Goal: Information Seeking & Learning: Learn about a topic

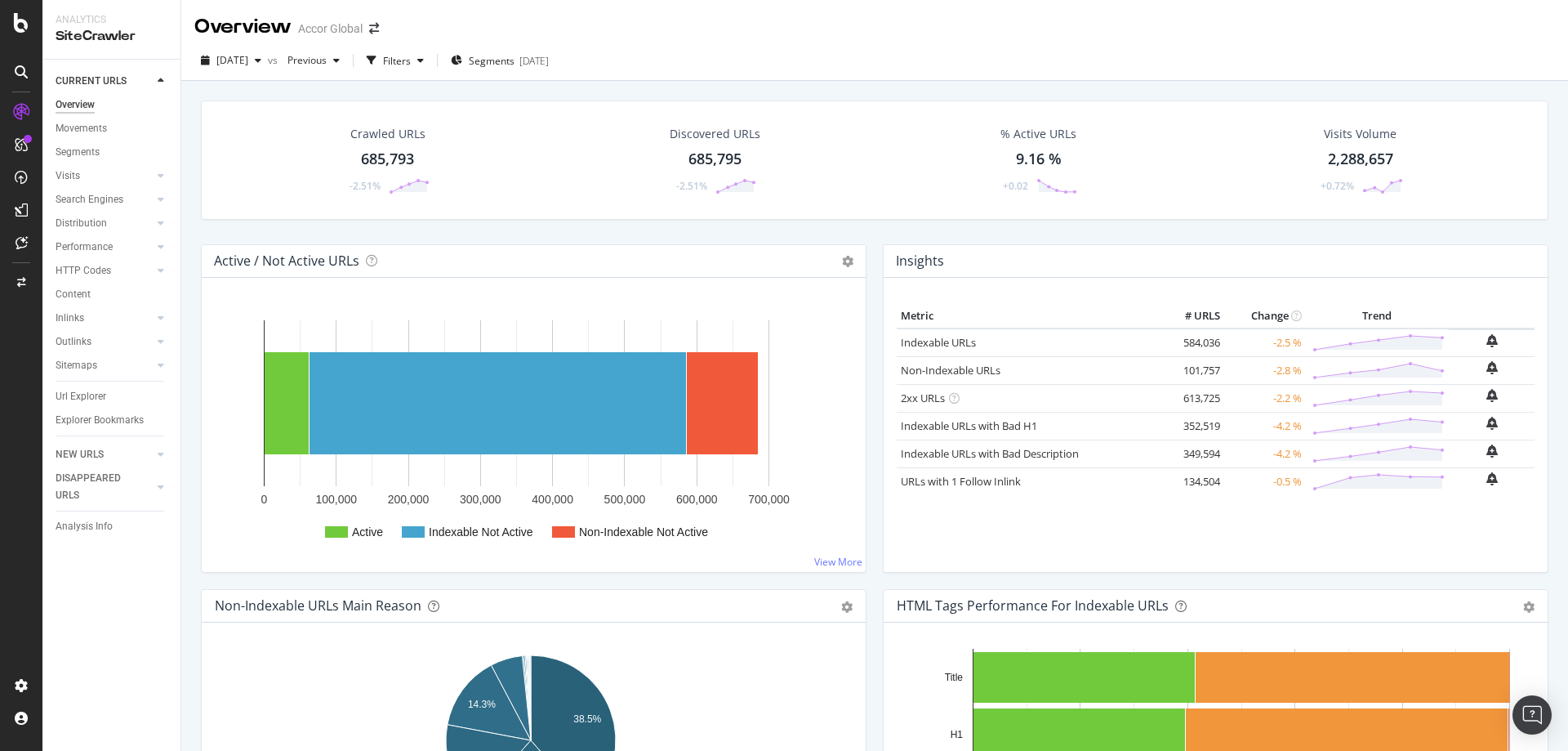
drag, startPoint x: 0, startPoint y: 0, endPoint x: 852, endPoint y: 47, distance: 853.3
click at [852, 47] on div "[DATE] vs Previous Filters Segments [DATE]" at bounding box center [875, 61] width 1387 height 40
click at [84, 248] on div "CustomReports" at bounding box center [100, 252] width 80 height 16
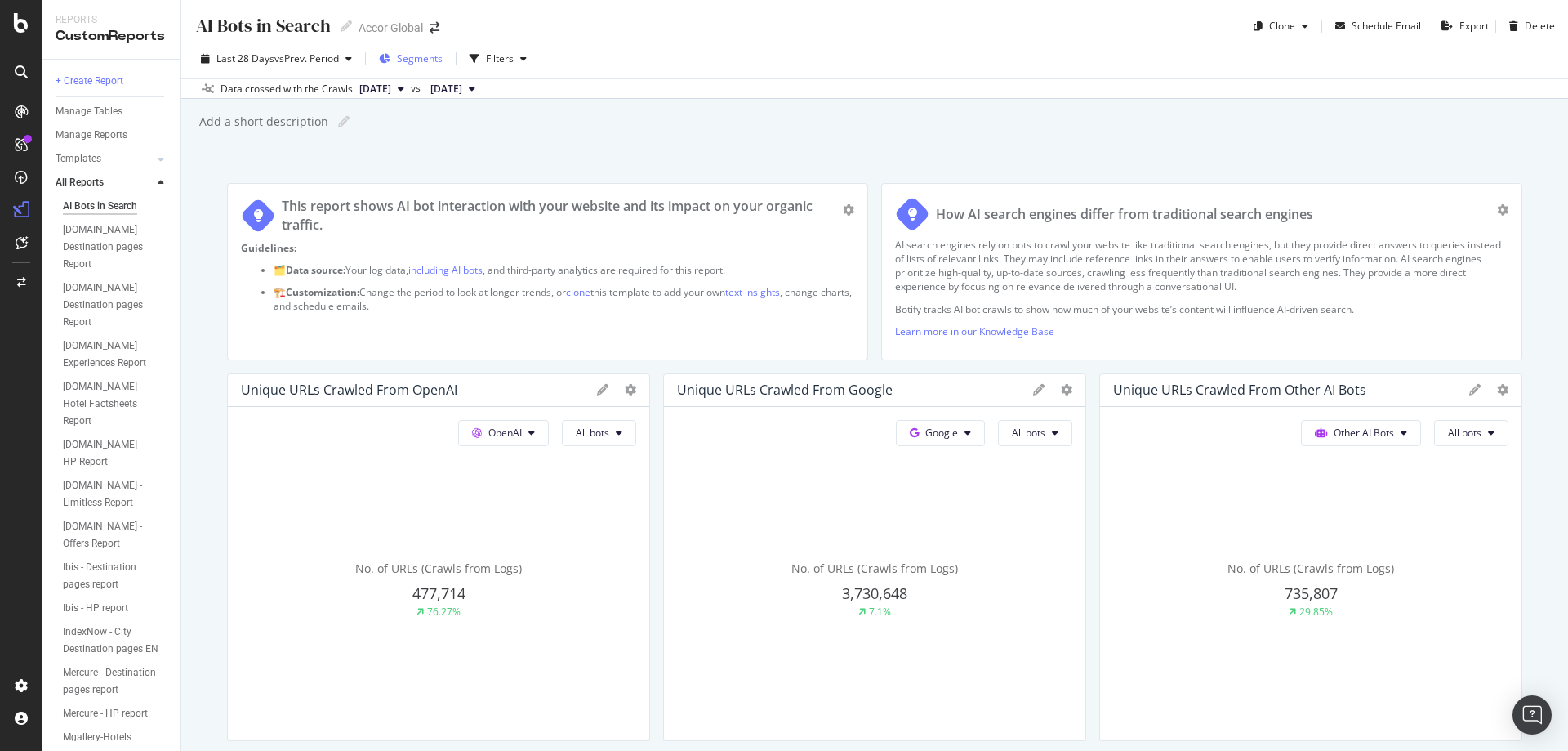
click at [436, 57] on span "Segments" at bounding box center [420, 59] width 46 height 13
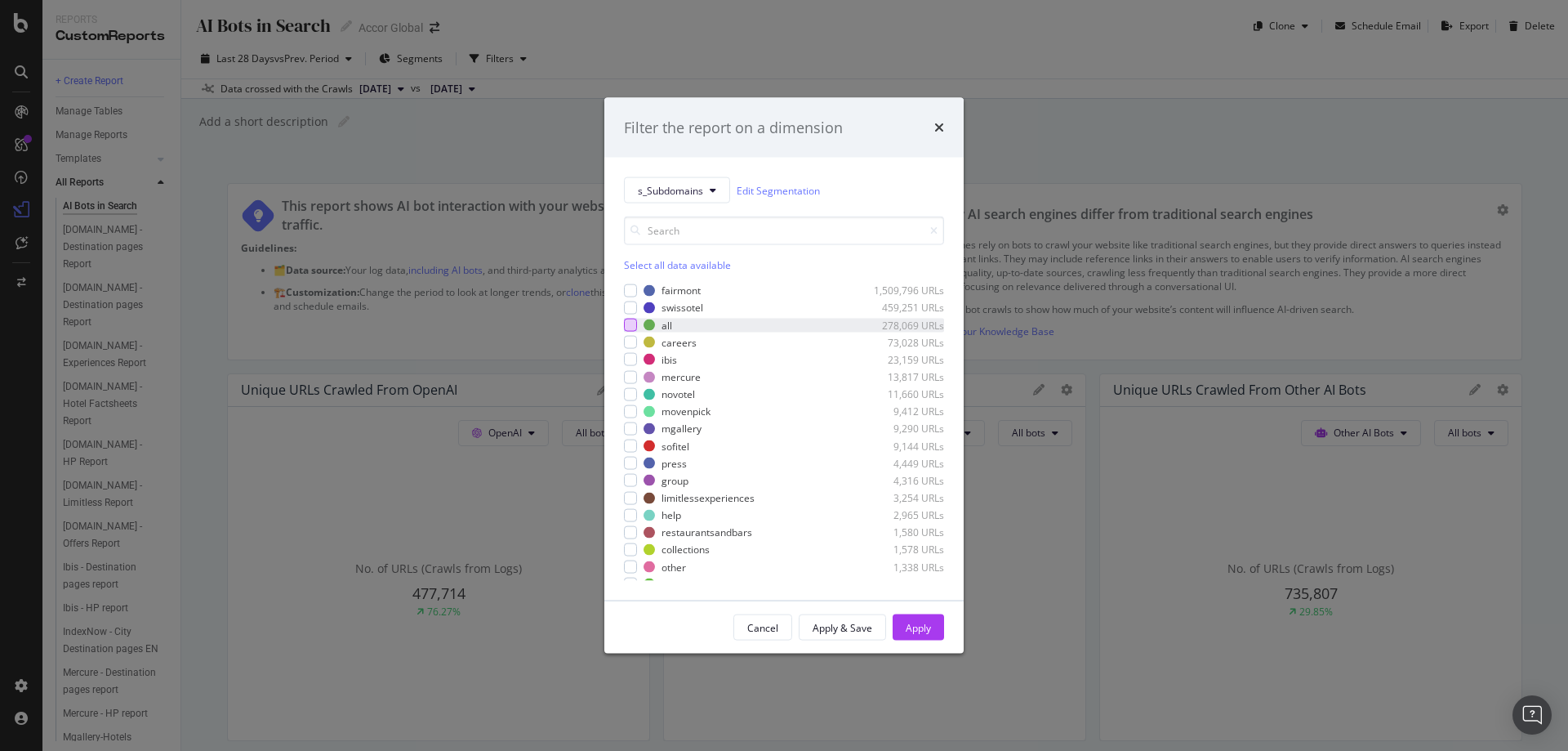
click at [634, 319] on div "modal" at bounding box center [631, 325] width 13 height 13
click at [929, 636] on div "Apply" at bounding box center [918, 627] width 25 height 25
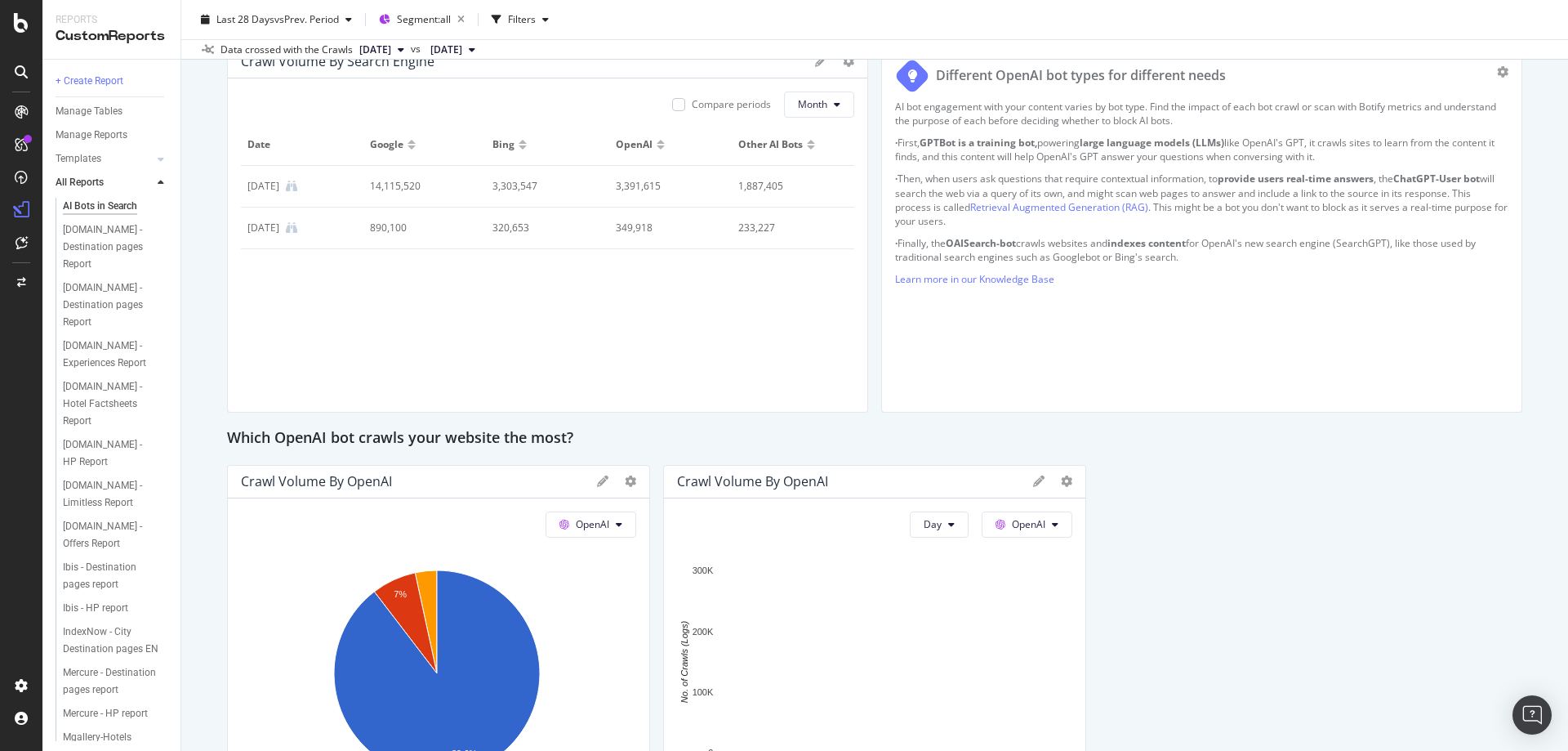
scroll to position [682, 0]
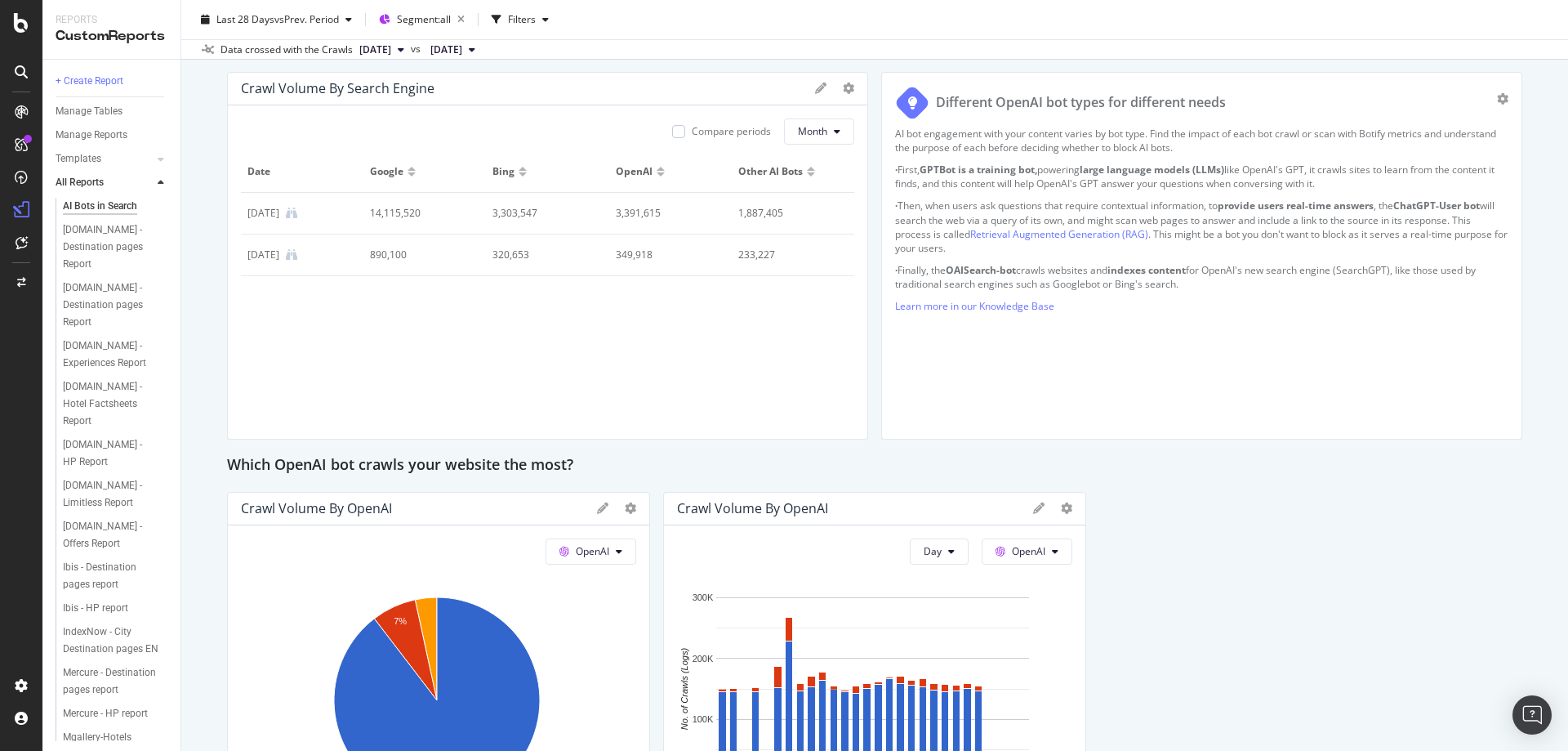
click at [1225, 386] on div "AI bot engagement with your content varies by bot type. Find the impact of each…" at bounding box center [1202, 276] width 614 height 299
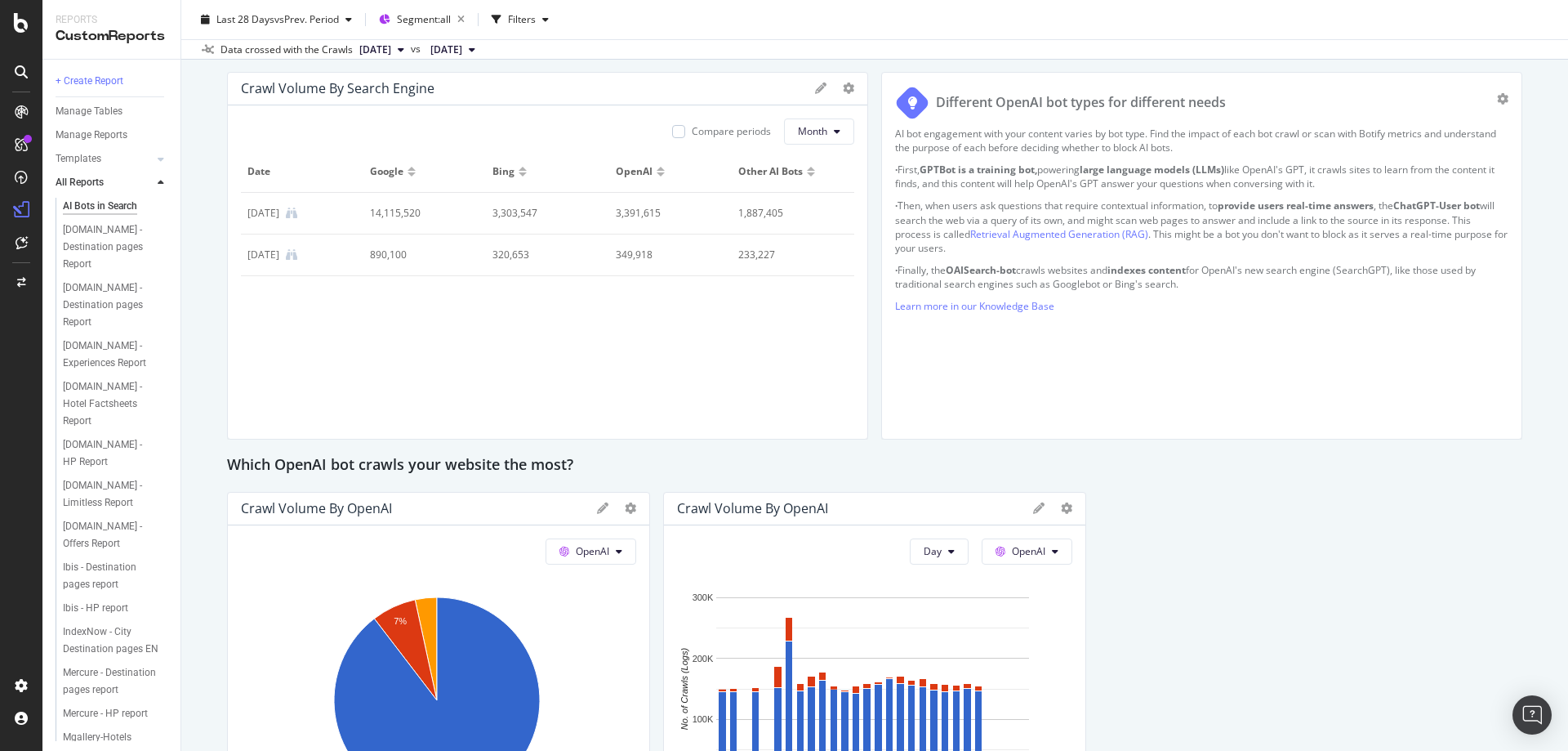
click at [1203, 319] on div "AI bot engagement with your content varies by bot type. Find the impact of each…" at bounding box center [1202, 276] width 614 height 299
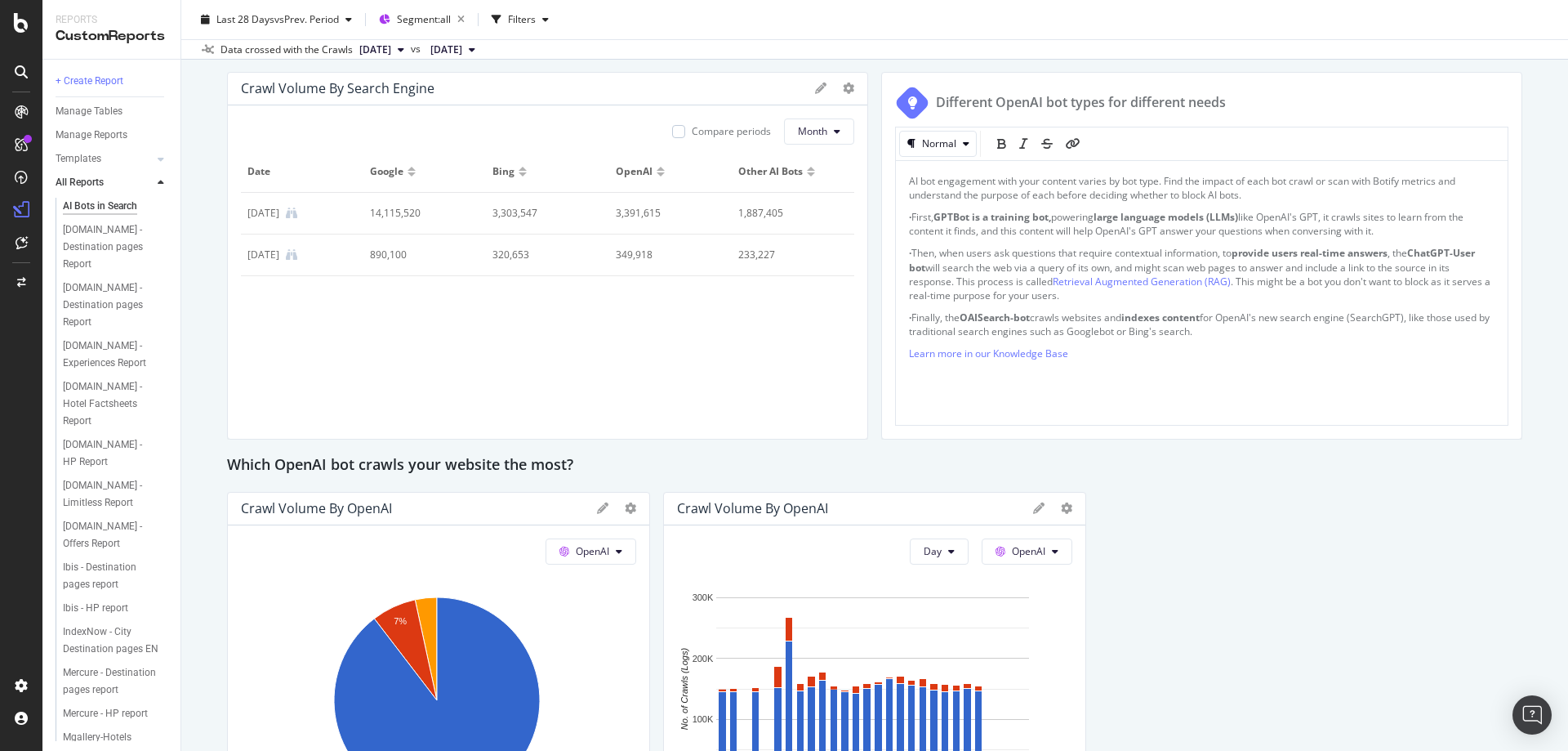
click at [1208, 331] on span "for OpenAI's new search engine (SearchGPT), like those used by traditional sear…" at bounding box center [1201, 324] width 583 height 28
click at [1205, 473] on div "Which OpenAI bot crawls your website the most?" at bounding box center [875, 465] width 1296 height 26
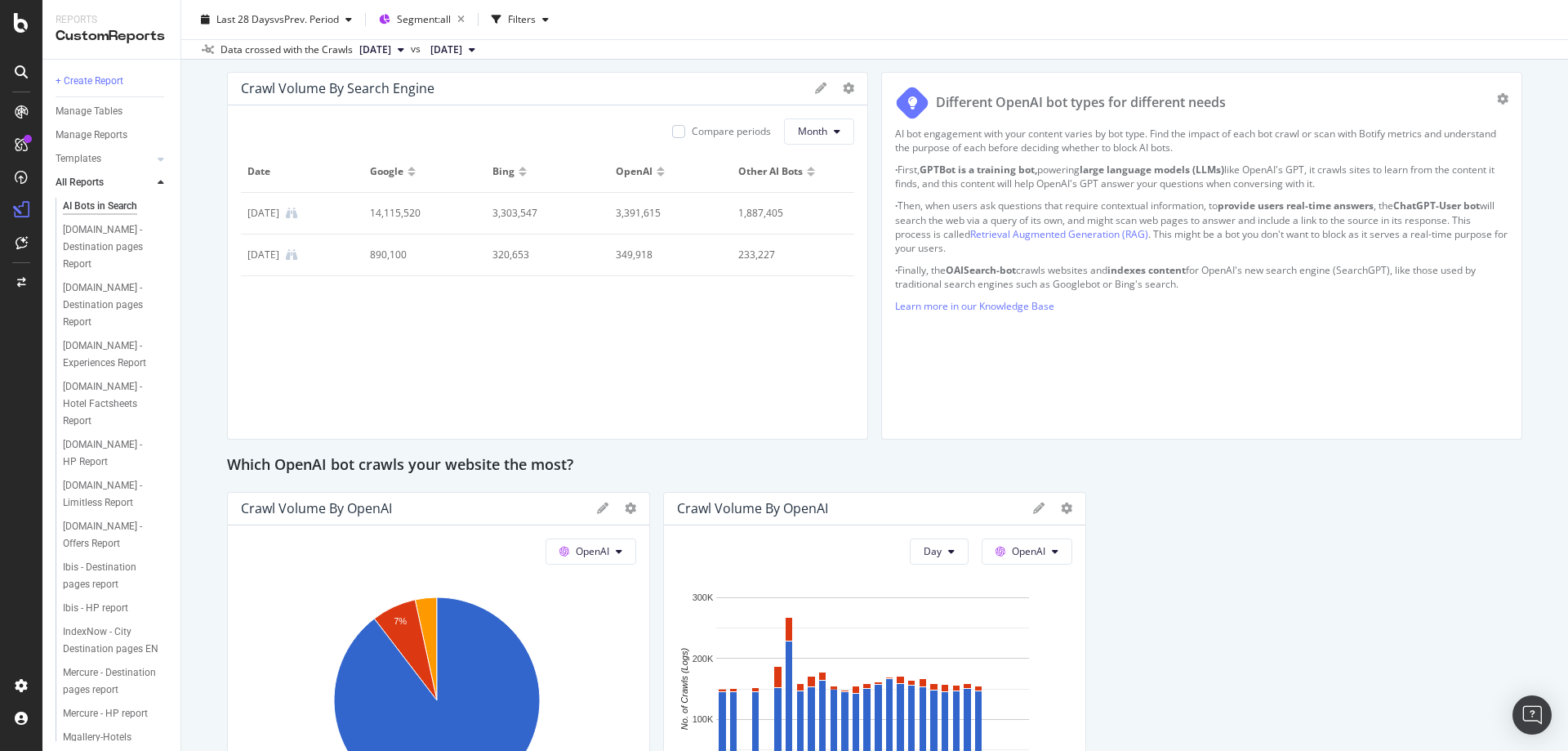
click at [1181, 329] on div "AI bot engagement with your content varies by bot type. Find the impact of each…" at bounding box center [1202, 276] width 614 height 299
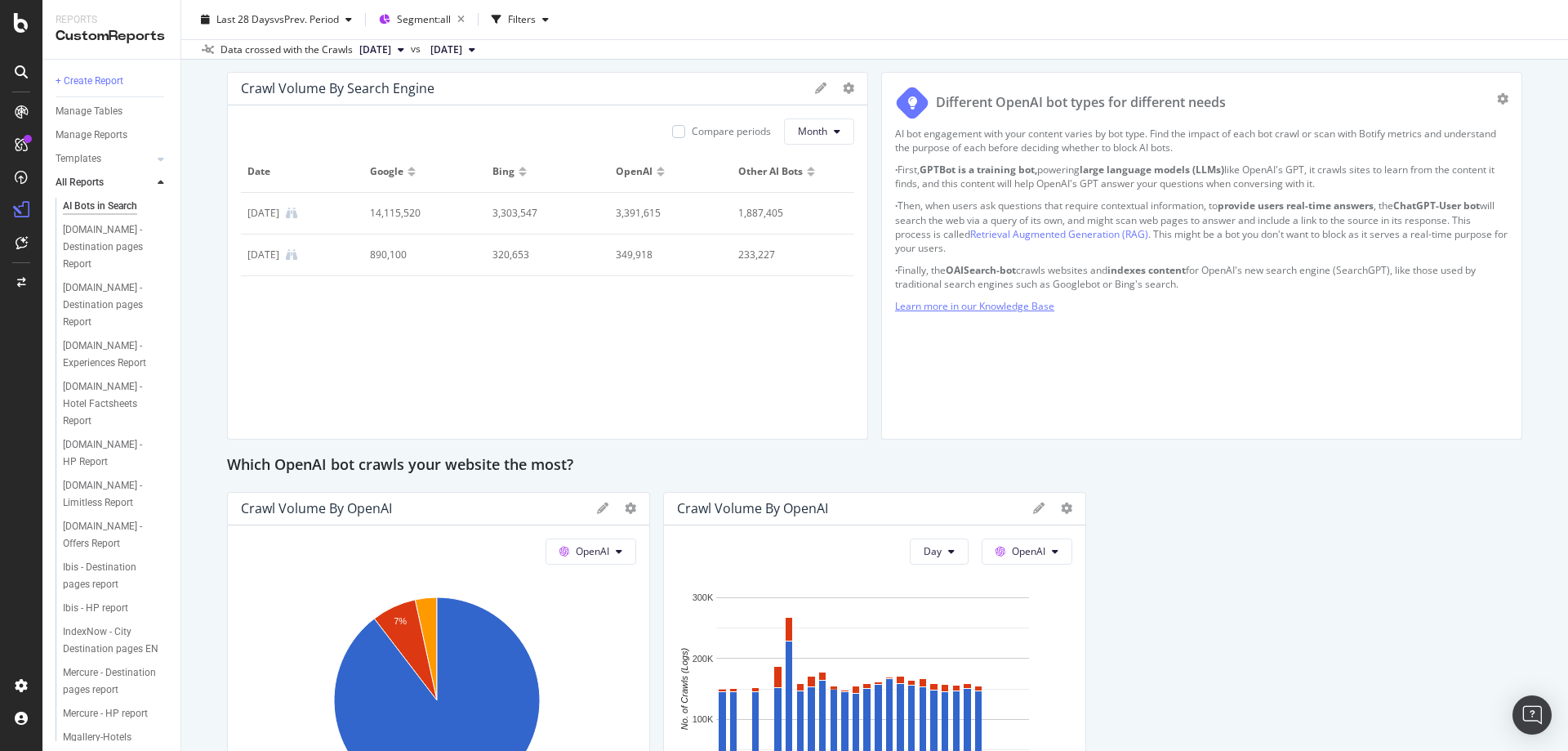
click at [1026, 303] on link "Learn more in our Knowledge Base" at bounding box center [974, 306] width 159 height 13
click at [329, 24] on span "vs Prev. Period" at bounding box center [306, 19] width 64 height 13
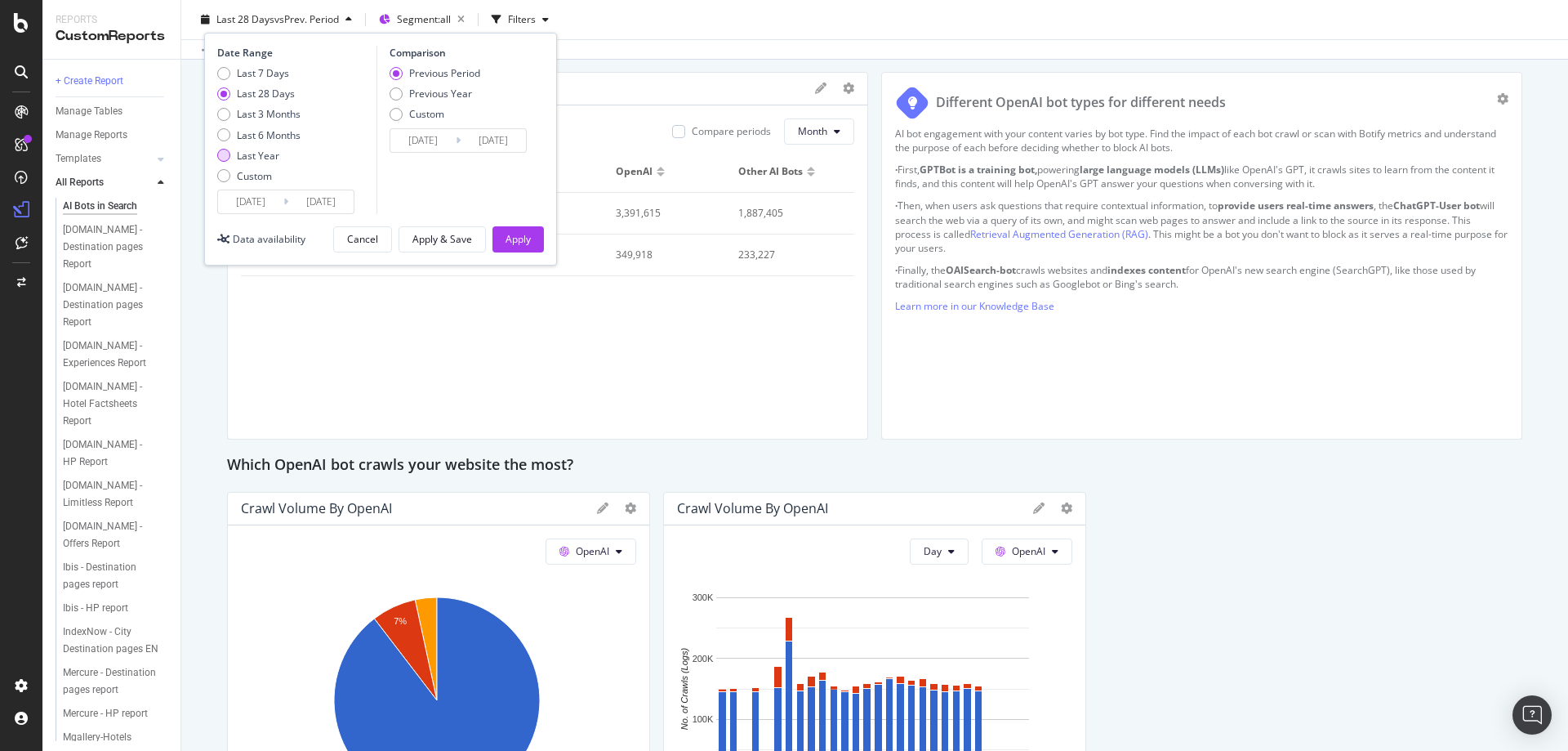
click at [269, 156] on div "Last Year" at bounding box center [258, 155] width 42 height 13
type input "[DATE]"
type input "2023/09/08"
type input "2024/09/06"
click at [516, 243] on div "Apply" at bounding box center [518, 239] width 25 height 13
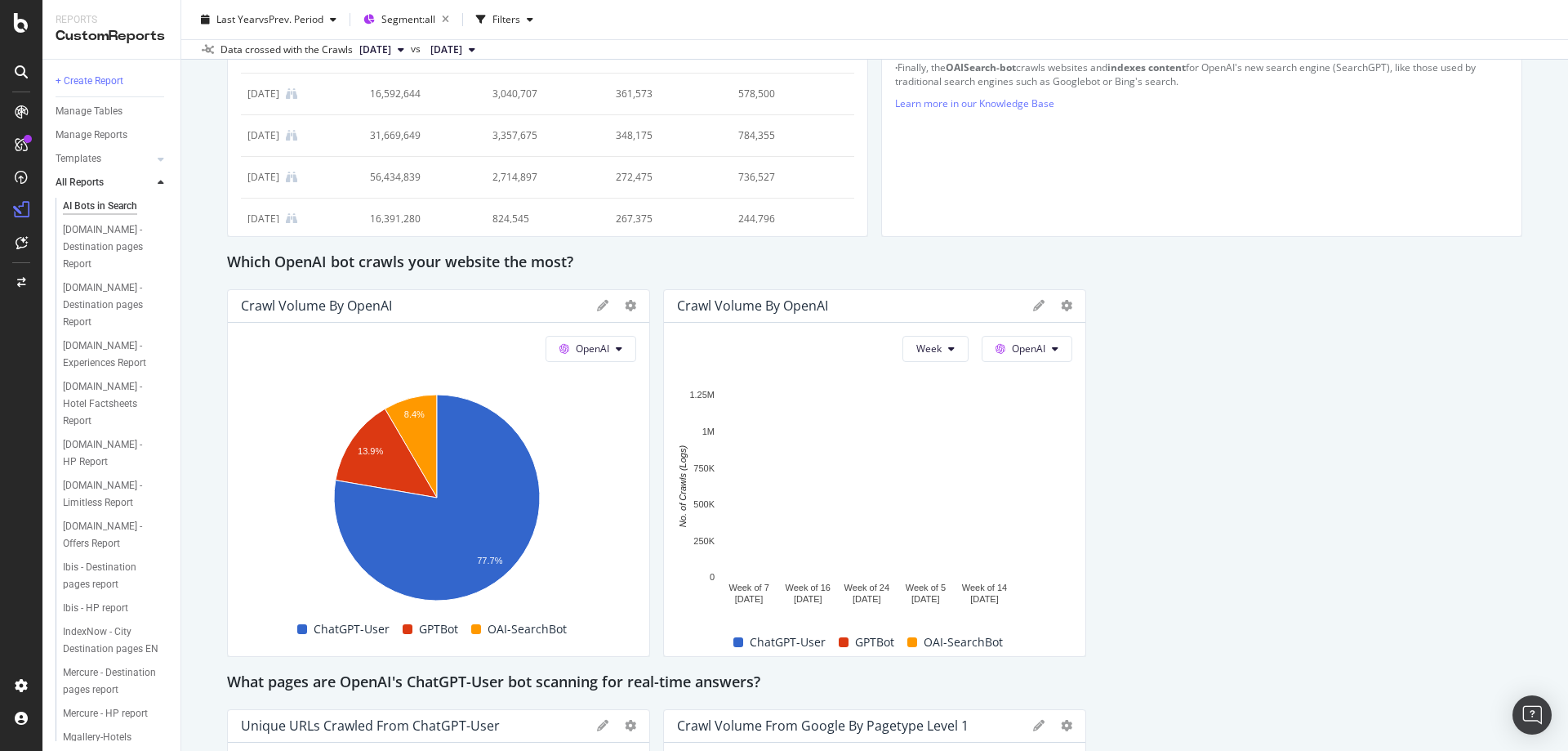
scroll to position [980, 0]
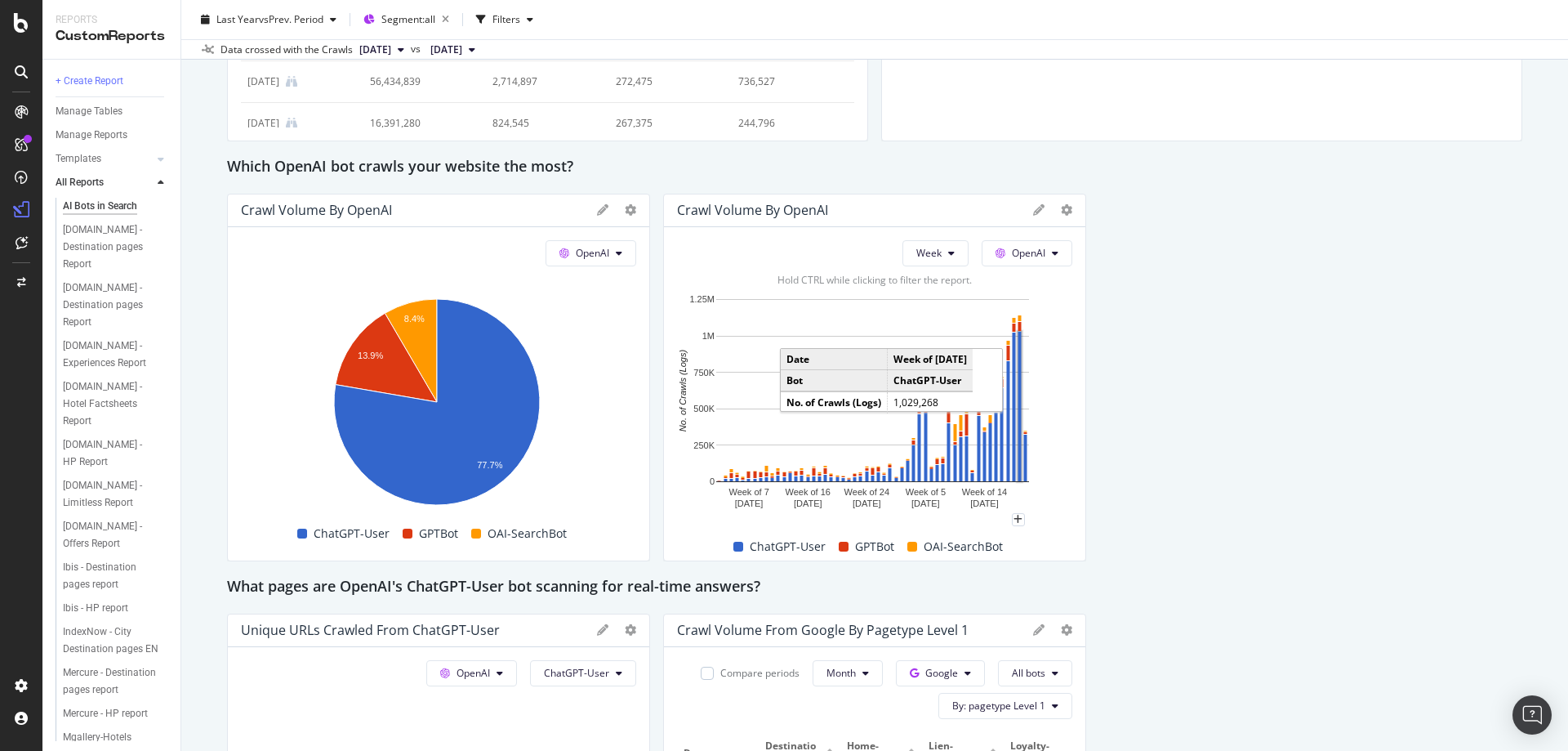
click at [1018, 355] on rect "A chart." at bounding box center [1019, 407] width 3 height 150
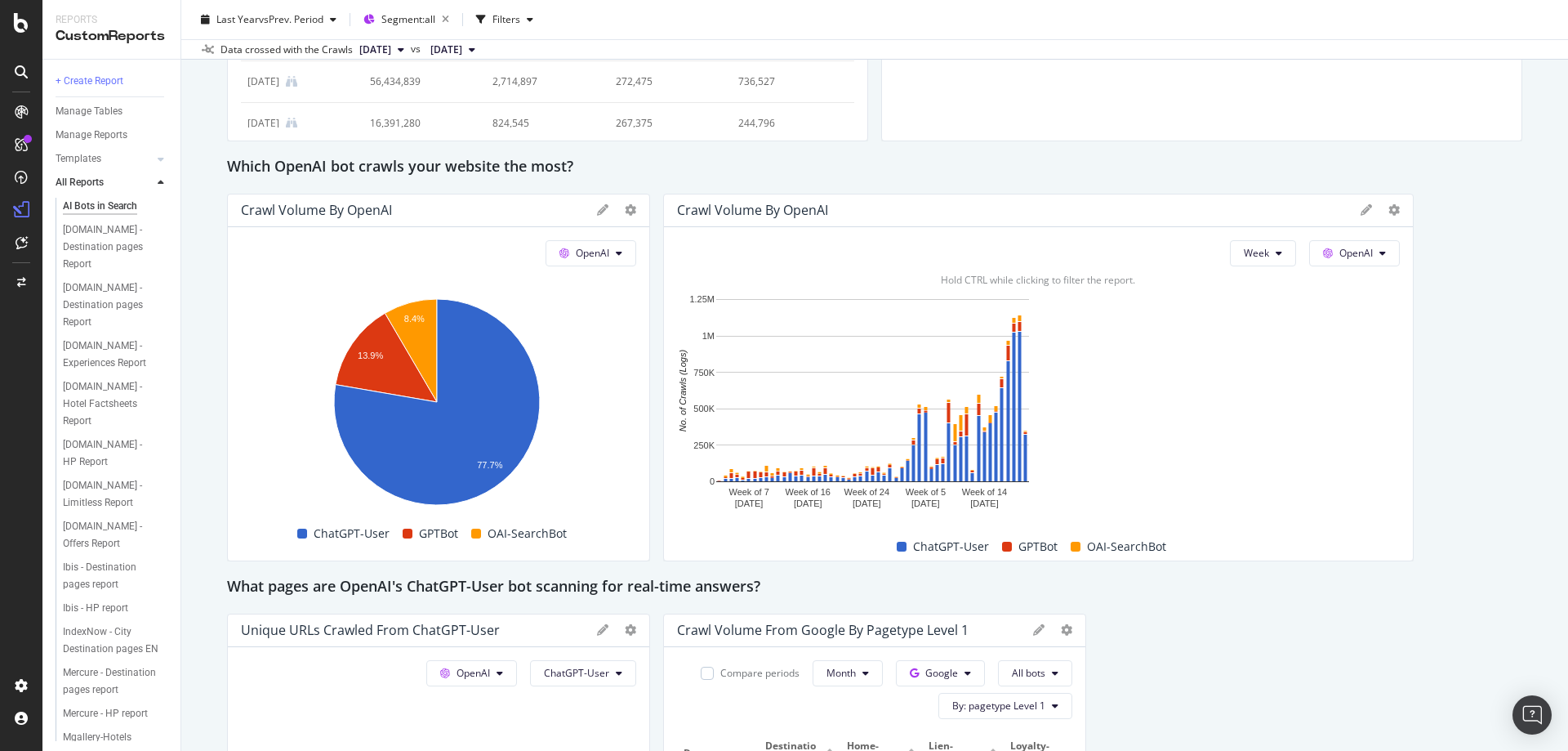
drag, startPoint x: 1071, startPoint y: 272, endPoint x: 1428, endPoint y: 256, distance: 357.4
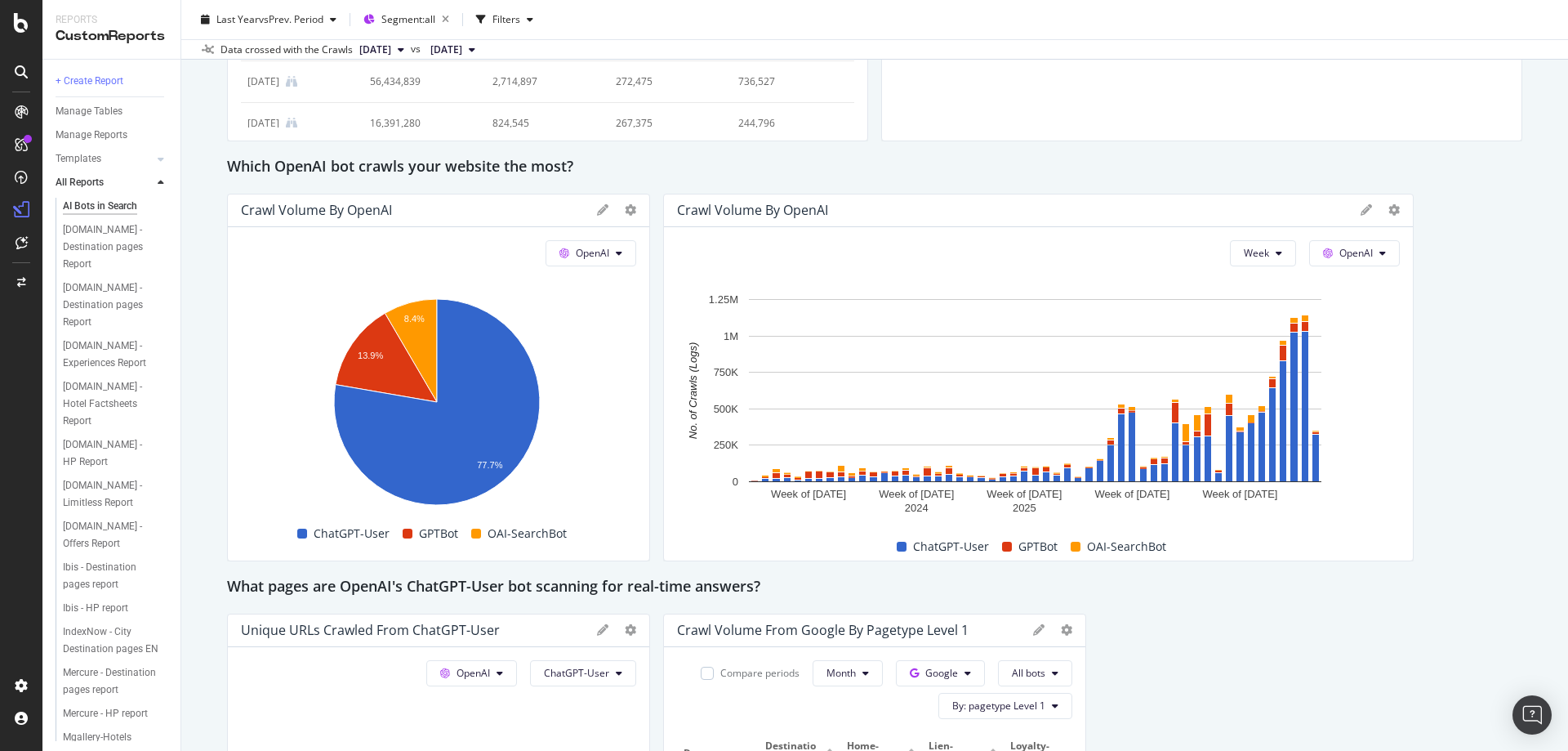
drag, startPoint x: 1400, startPoint y: 362, endPoint x: 1393, endPoint y: 593, distance: 231.1
click at [1523, 349] on div "AI Bots in Search AI Bots in Search Accor Global Clone Schedule Email Export De…" at bounding box center [875, 375] width 1387 height 751
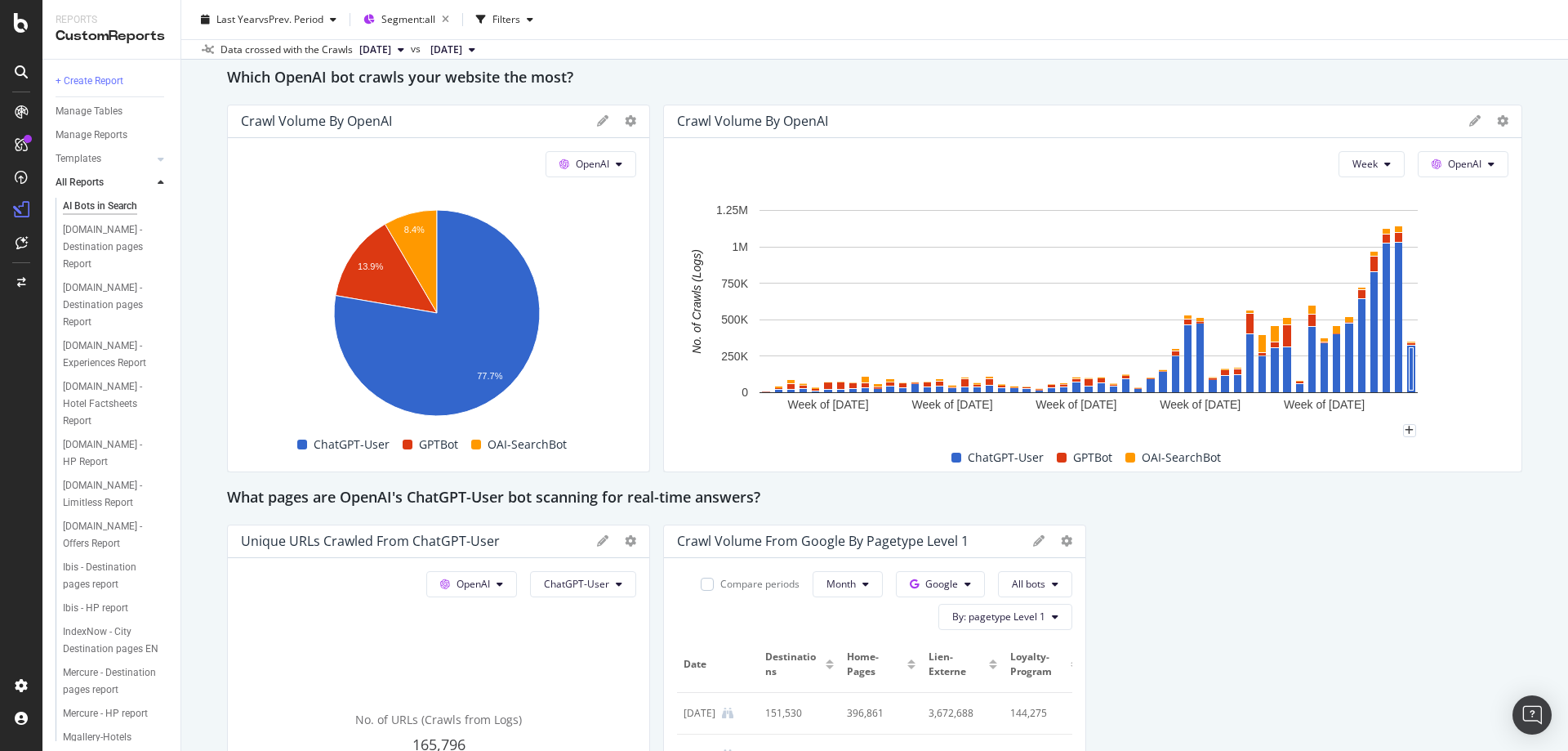
scroll to position [1065, 0]
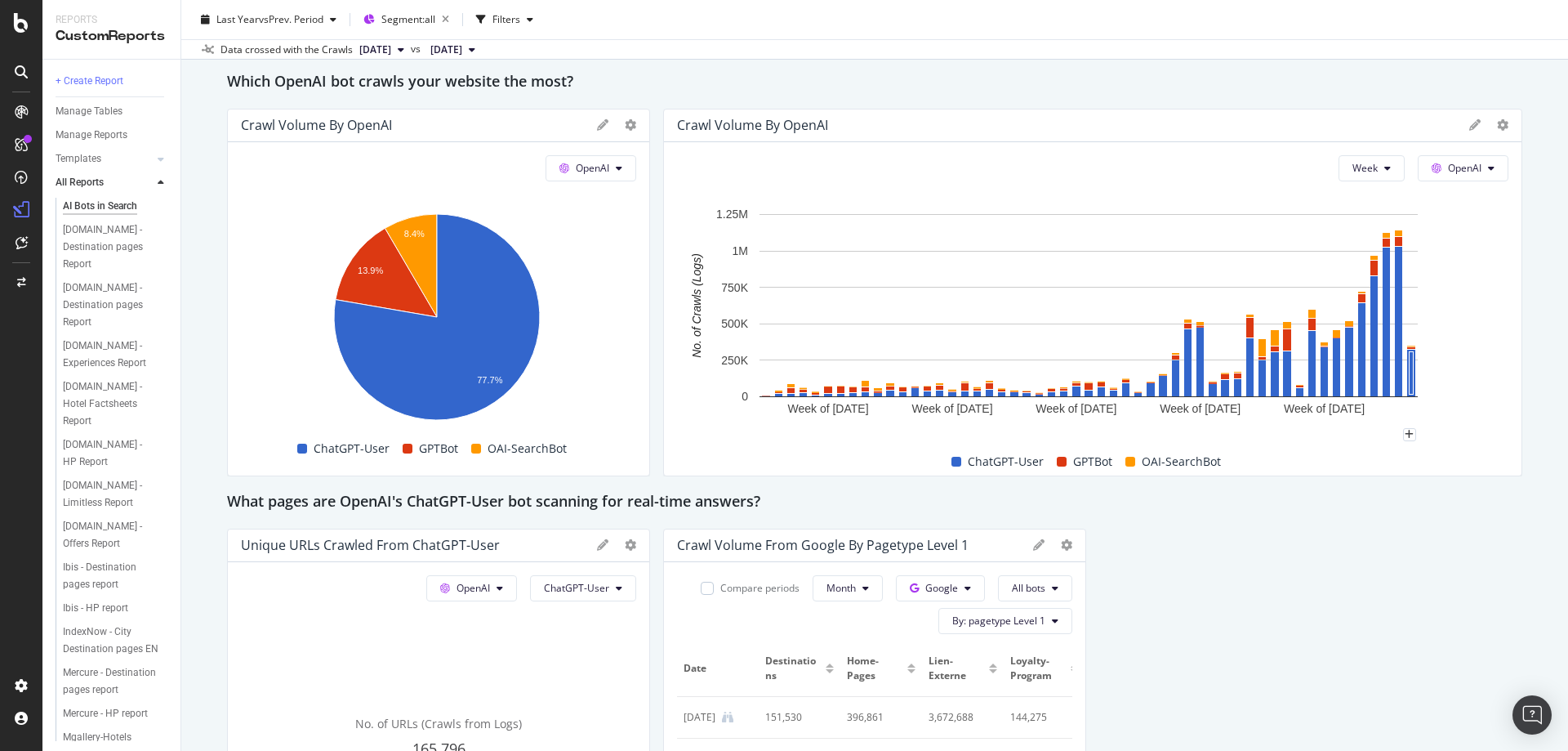
click at [1533, 286] on div "AI Bots in Search AI Bots in Search Accor Global Clone Schedule Email Export De…" at bounding box center [875, 375] width 1387 height 751
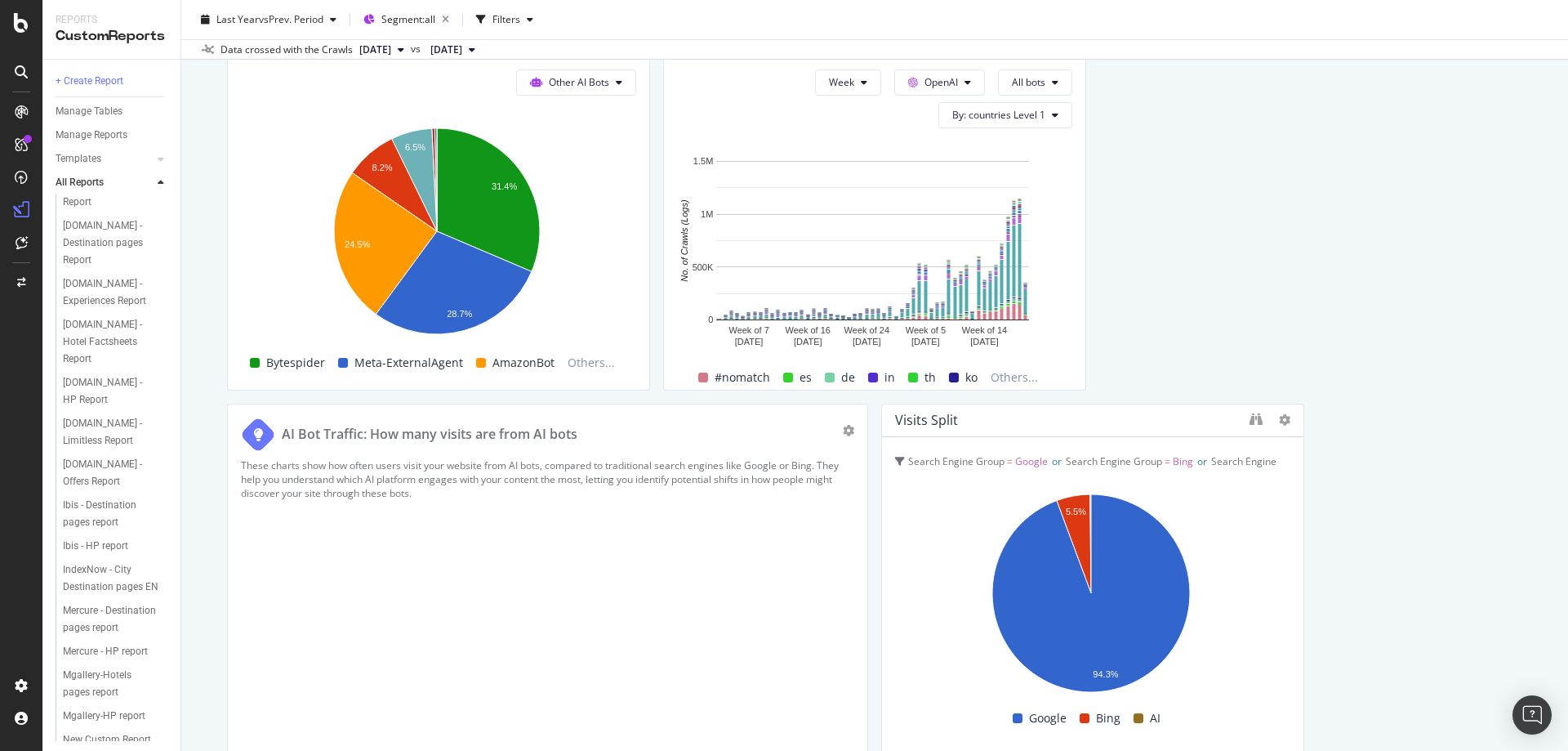
scroll to position [2172, 0]
click at [942, 65] on div "Week OpenAI All bots By: countries Level 1 Hold CTRL while clicking to filter t…" at bounding box center [874, 223] width 421 height 333
drag, startPoint x: 921, startPoint y: 80, endPoint x: 942, endPoint y: 65, distance: 25.8
click at [942, 65] on div "Week OpenAI All bots By: countries Level 1 Hold CTRL while clicking to filter t…" at bounding box center [874, 223] width 421 height 333
click at [925, 77] on span "OpenAI" at bounding box center [941, 82] width 34 height 13
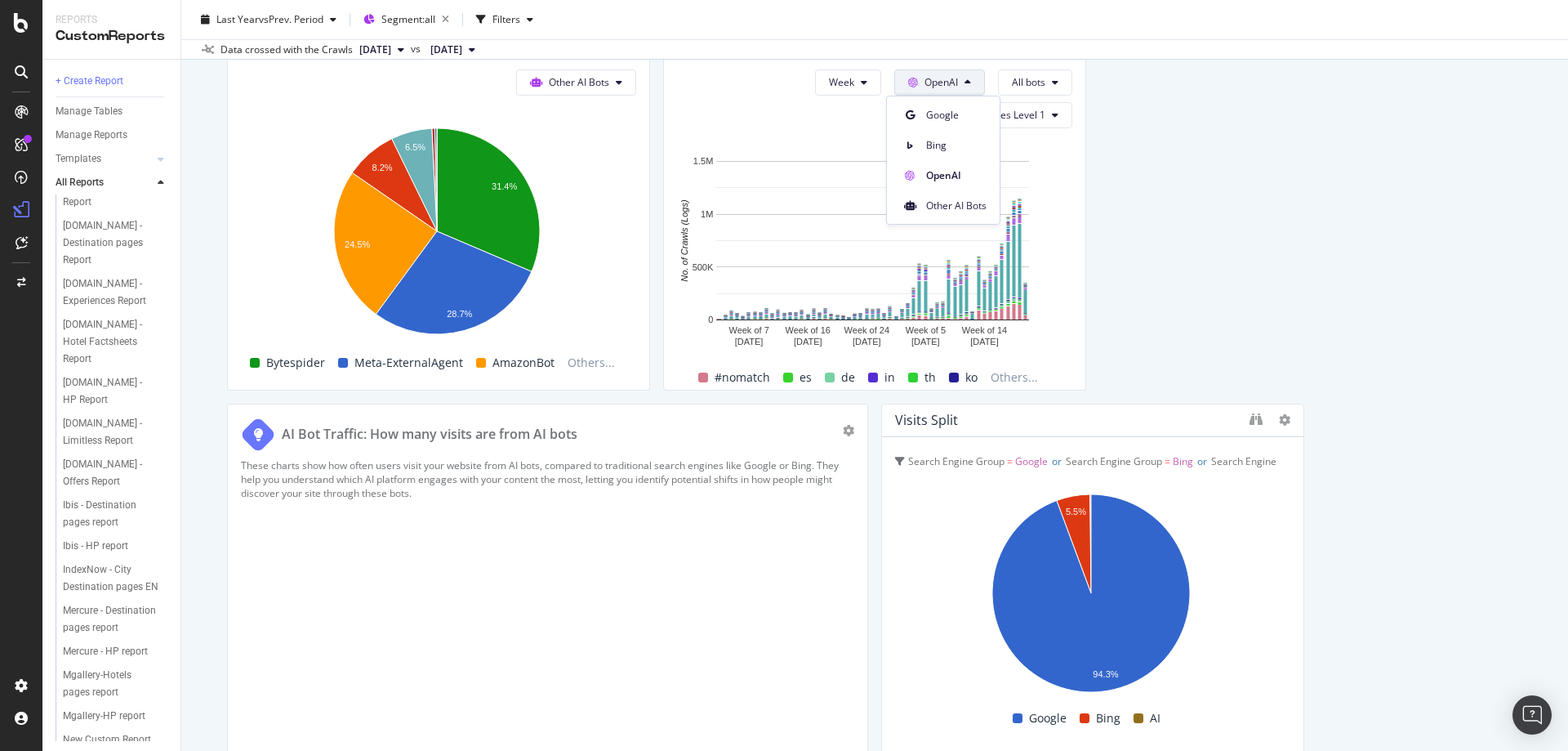
click at [927, 192] on div "Other AI Bots" at bounding box center [944, 202] width 113 height 31
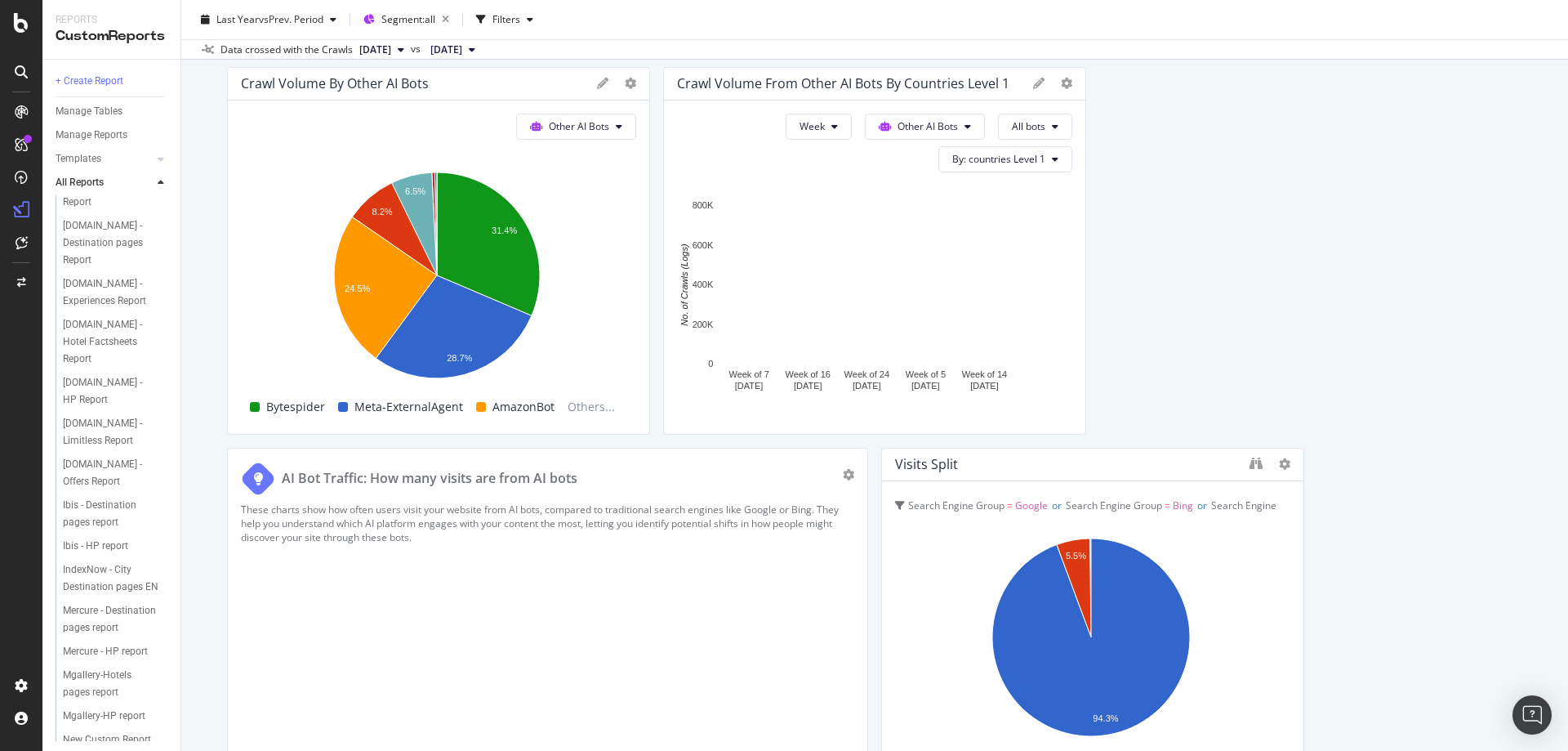
scroll to position [2129, 0]
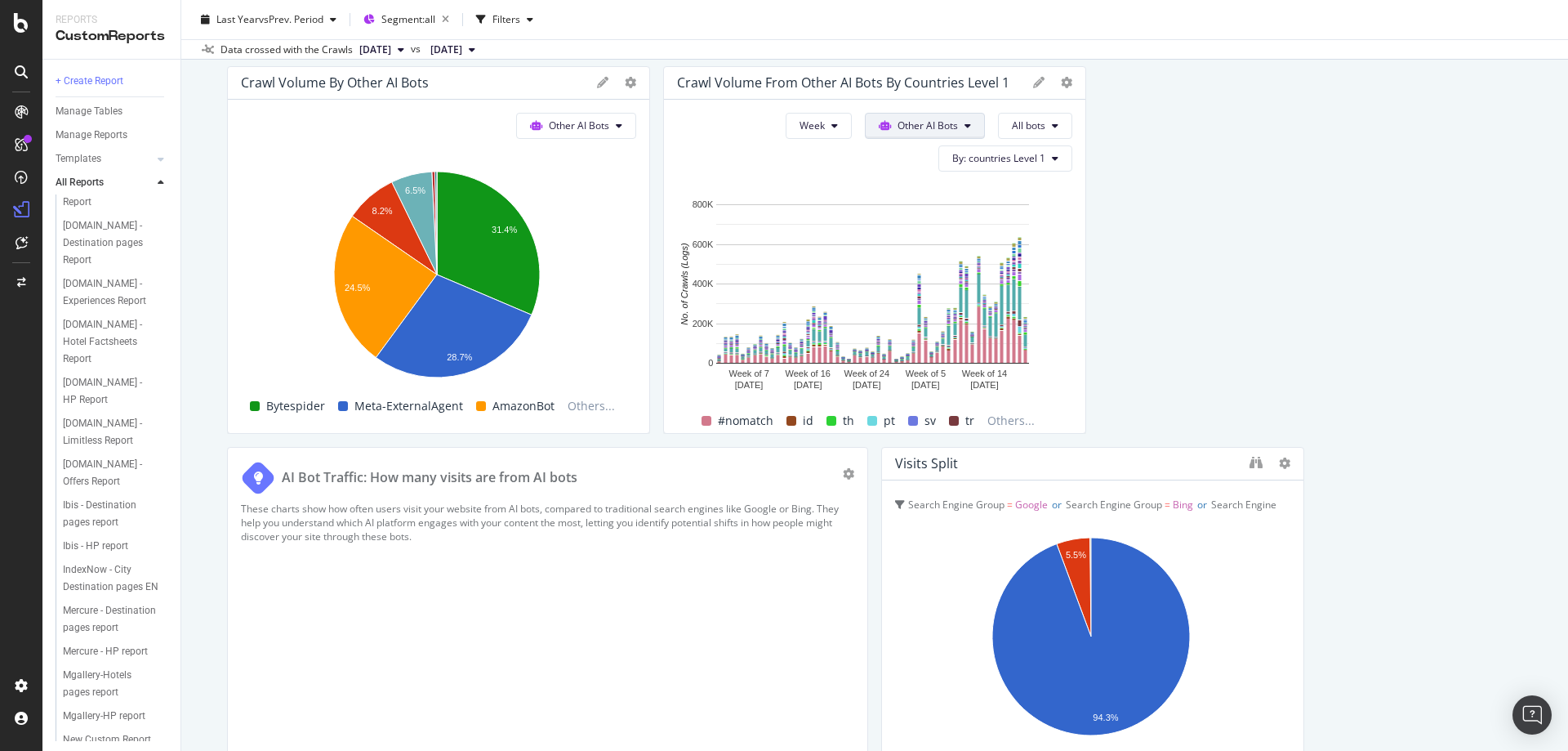
click at [920, 123] on span "Other AI Bots" at bounding box center [927, 125] width 60 height 13
click at [926, 163] on span "Google" at bounding box center [928, 158] width 63 height 14
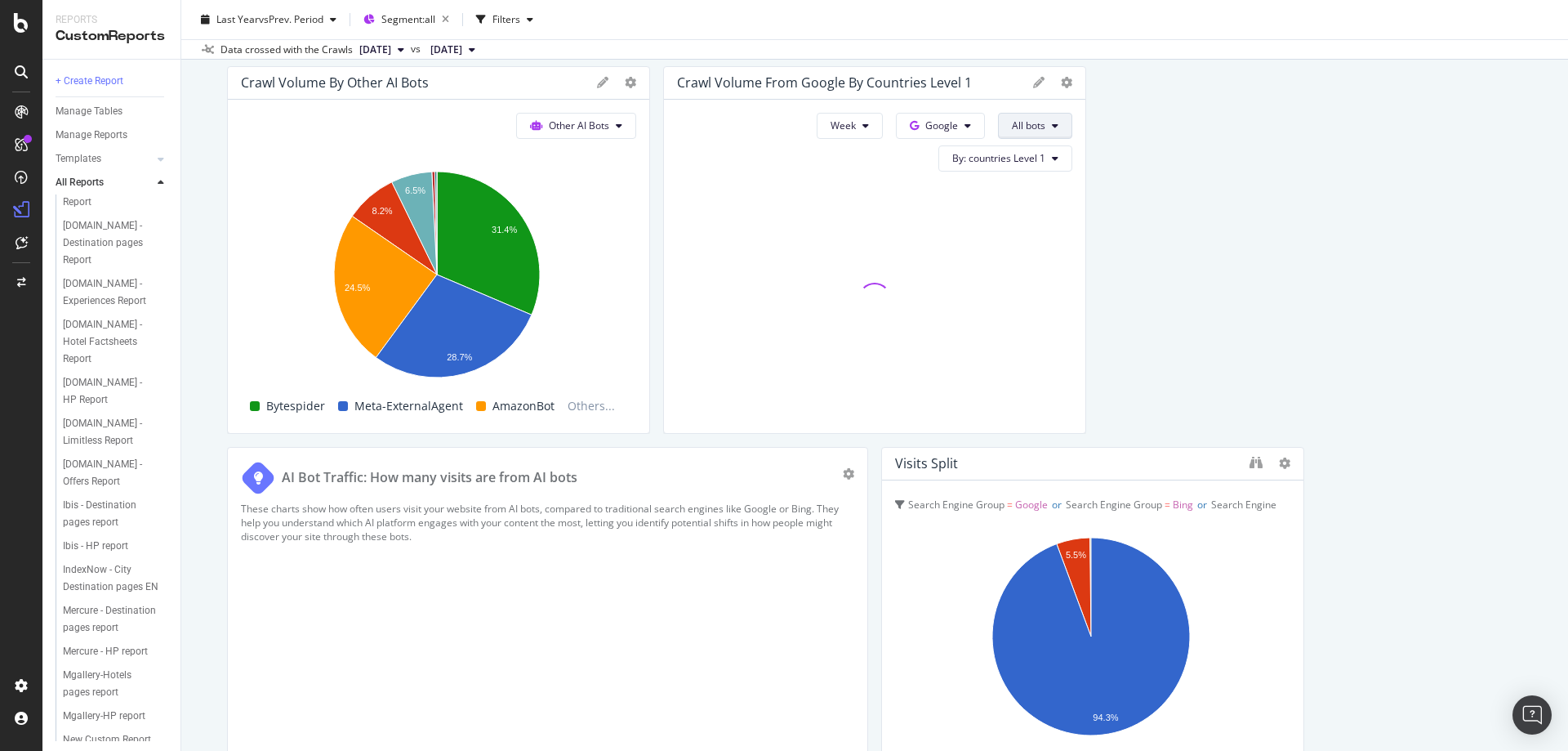
click at [1054, 117] on button "All bots" at bounding box center [1035, 126] width 74 height 26
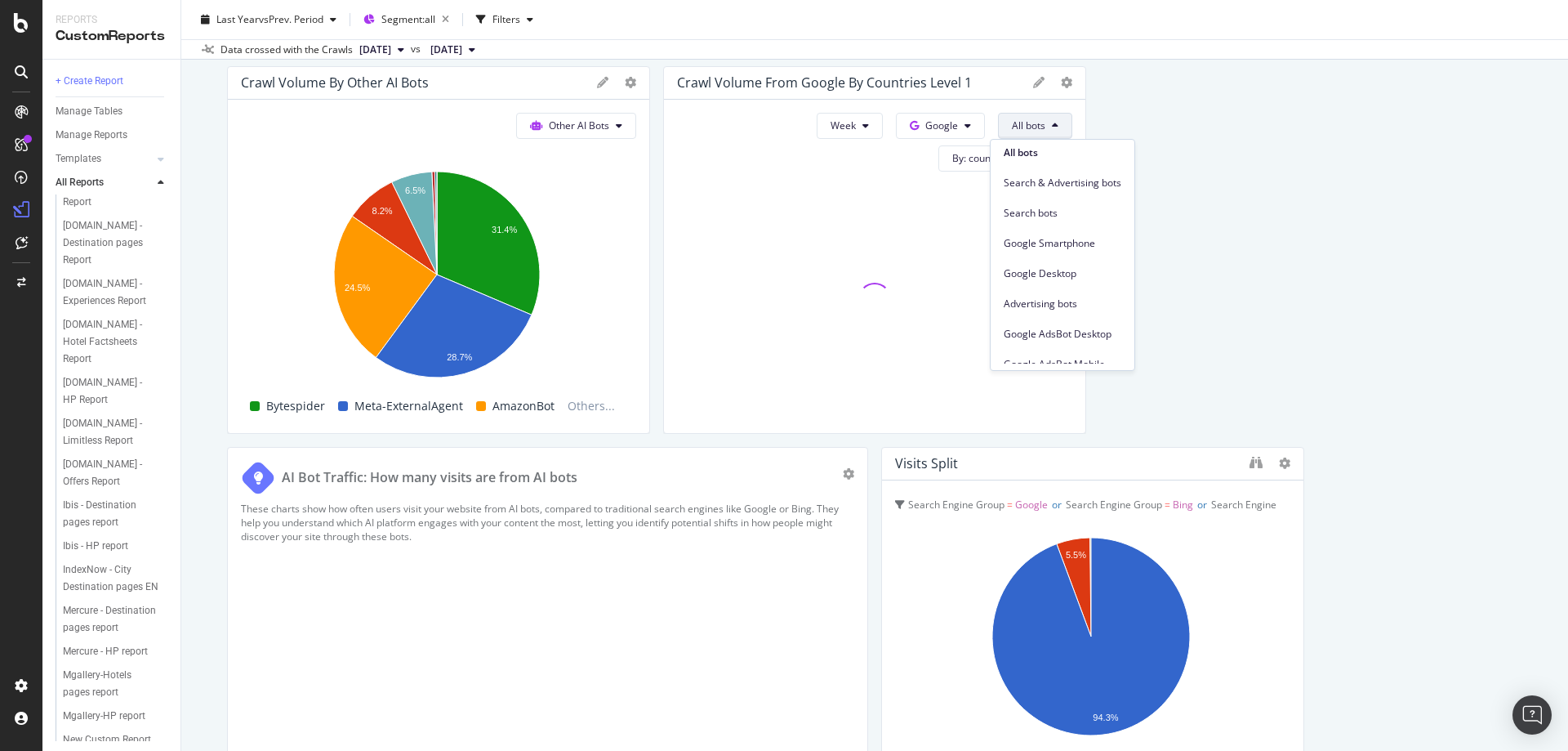
scroll to position [0, 0]
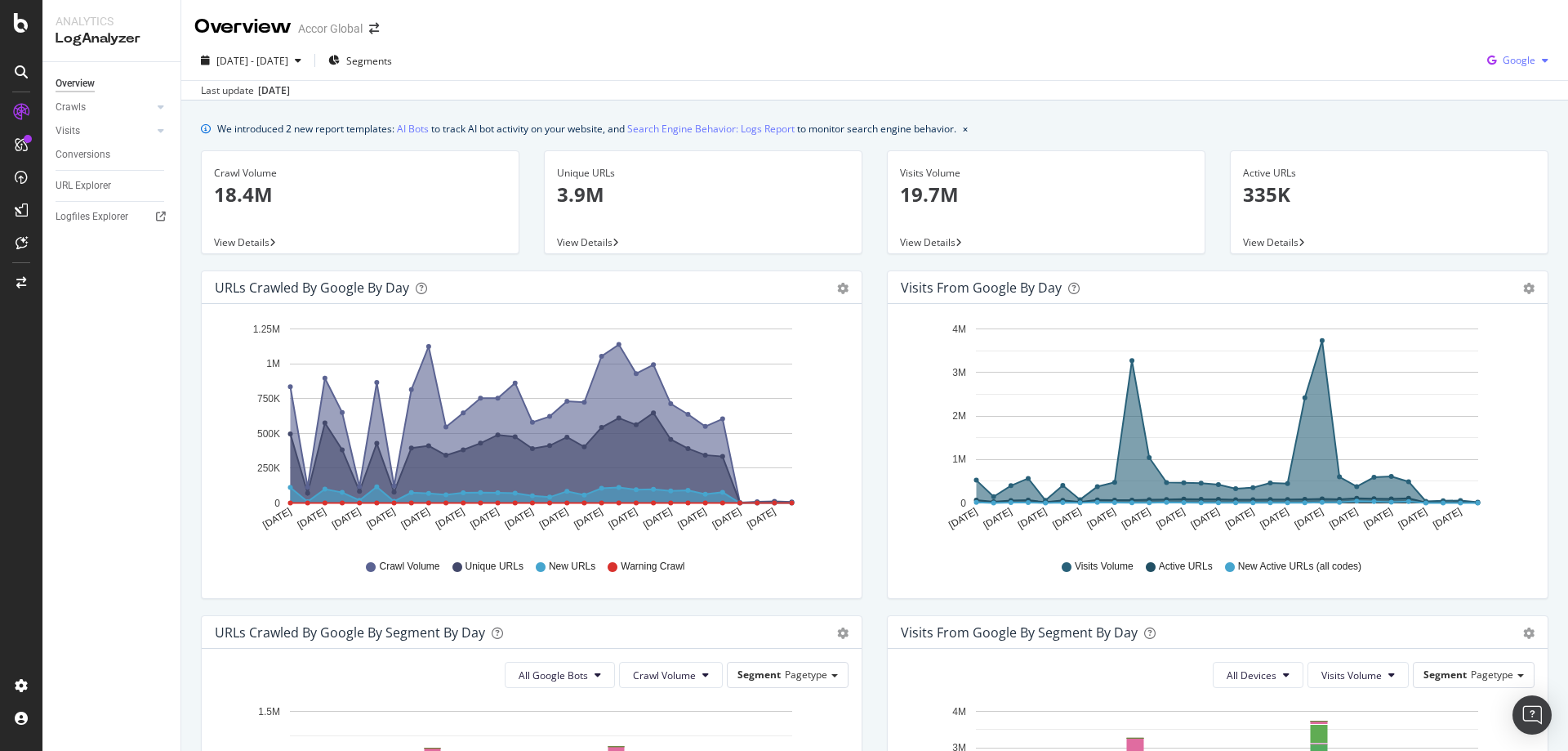
click at [1516, 62] on span "Google" at bounding box center [1519, 59] width 33 height 13
click at [1486, 156] on div "OpenAI" at bounding box center [1506, 153] width 113 height 24
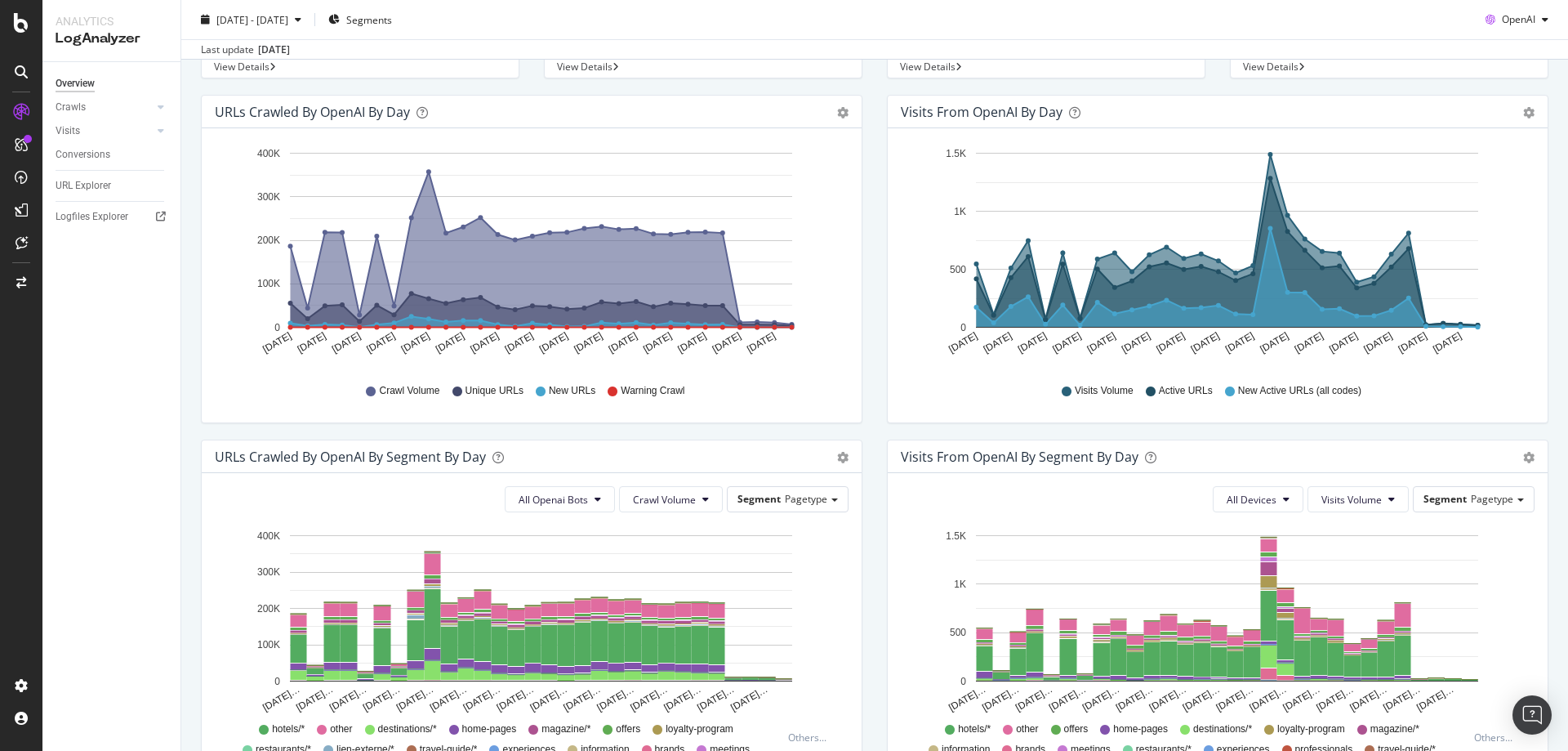
scroll to position [182, 0]
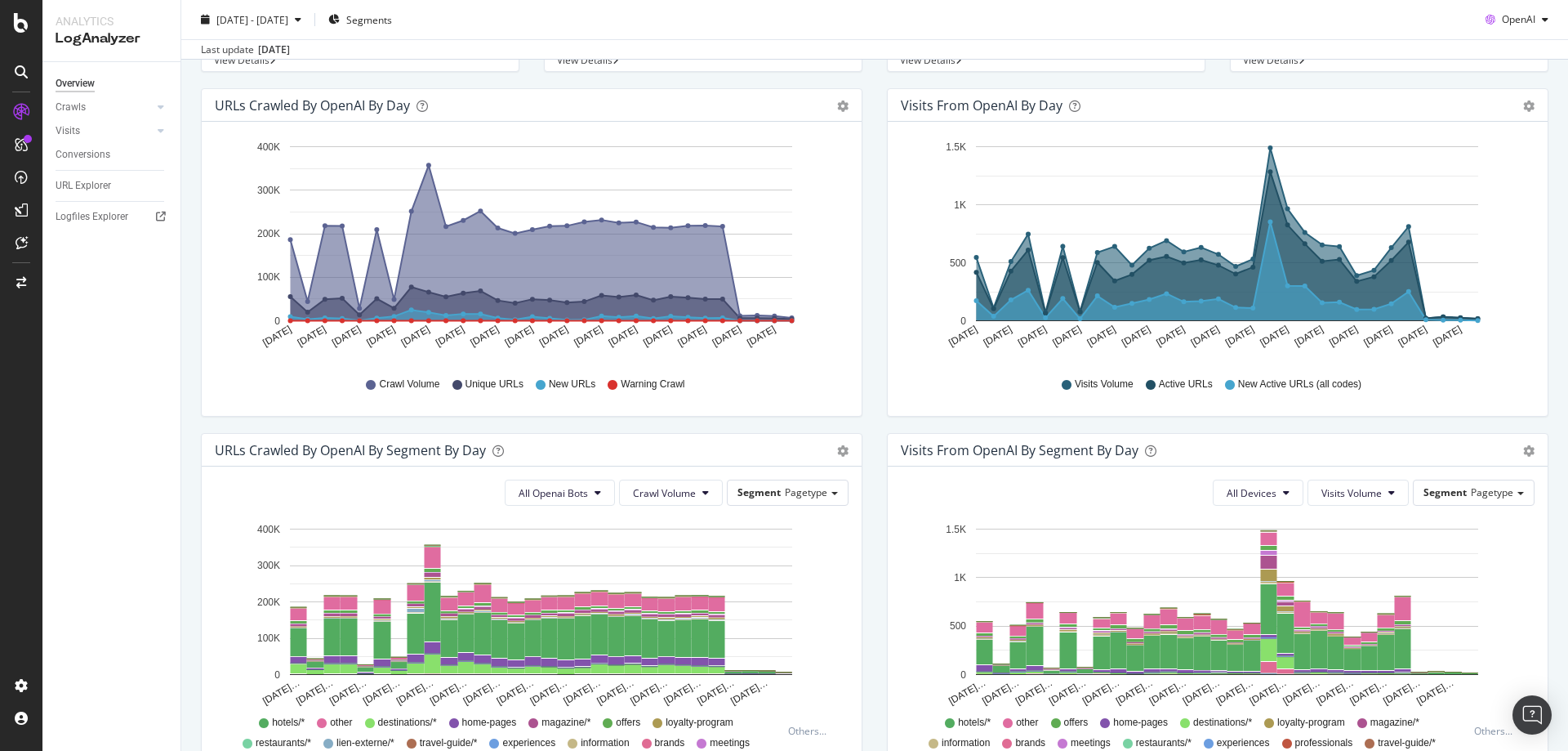
click at [1115, 421] on div "Visits from OpenAI by day Area Table Hold CTRL while clicking to filter the rep…" at bounding box center [1217, 260] width 686 height 344
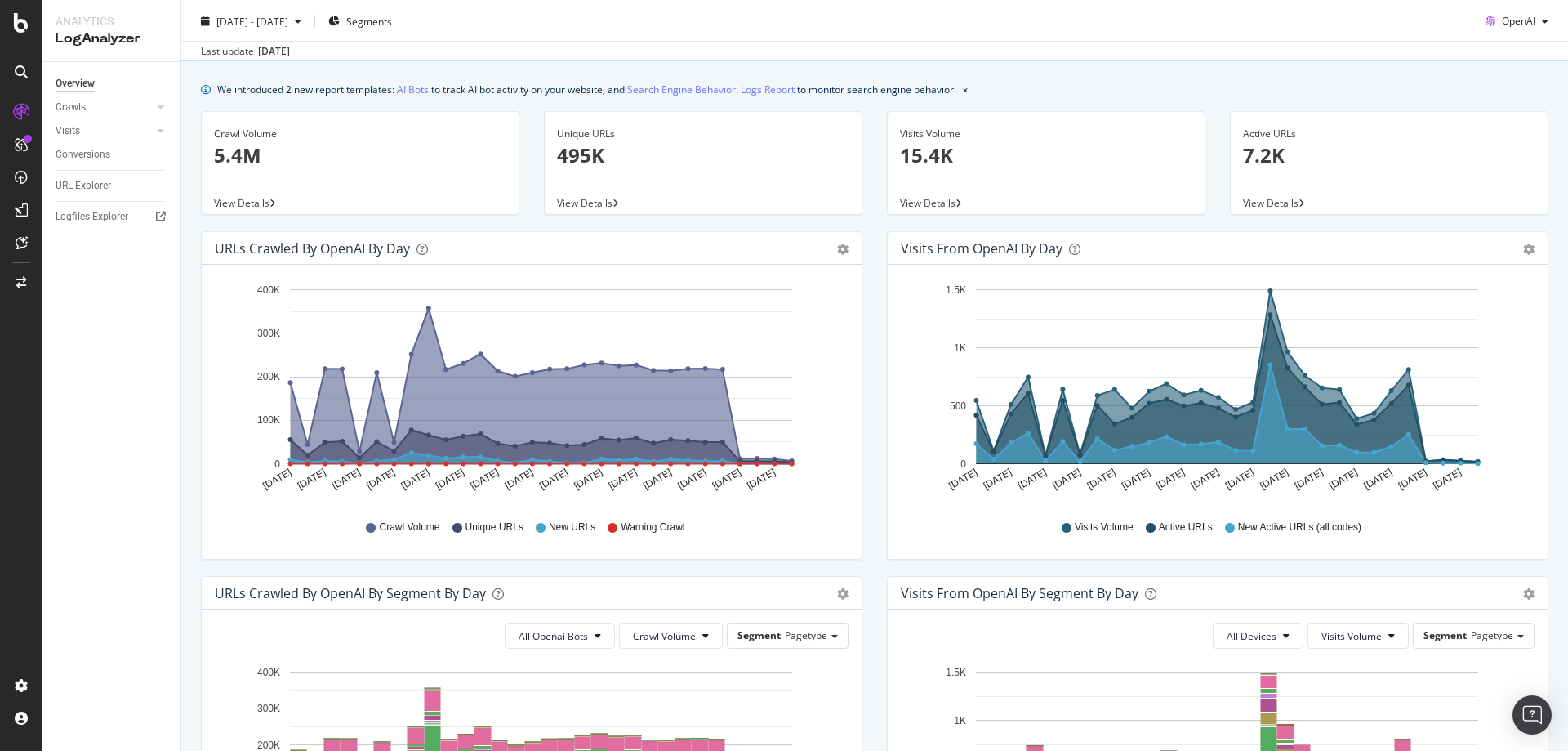
scroll to position [0, 0]
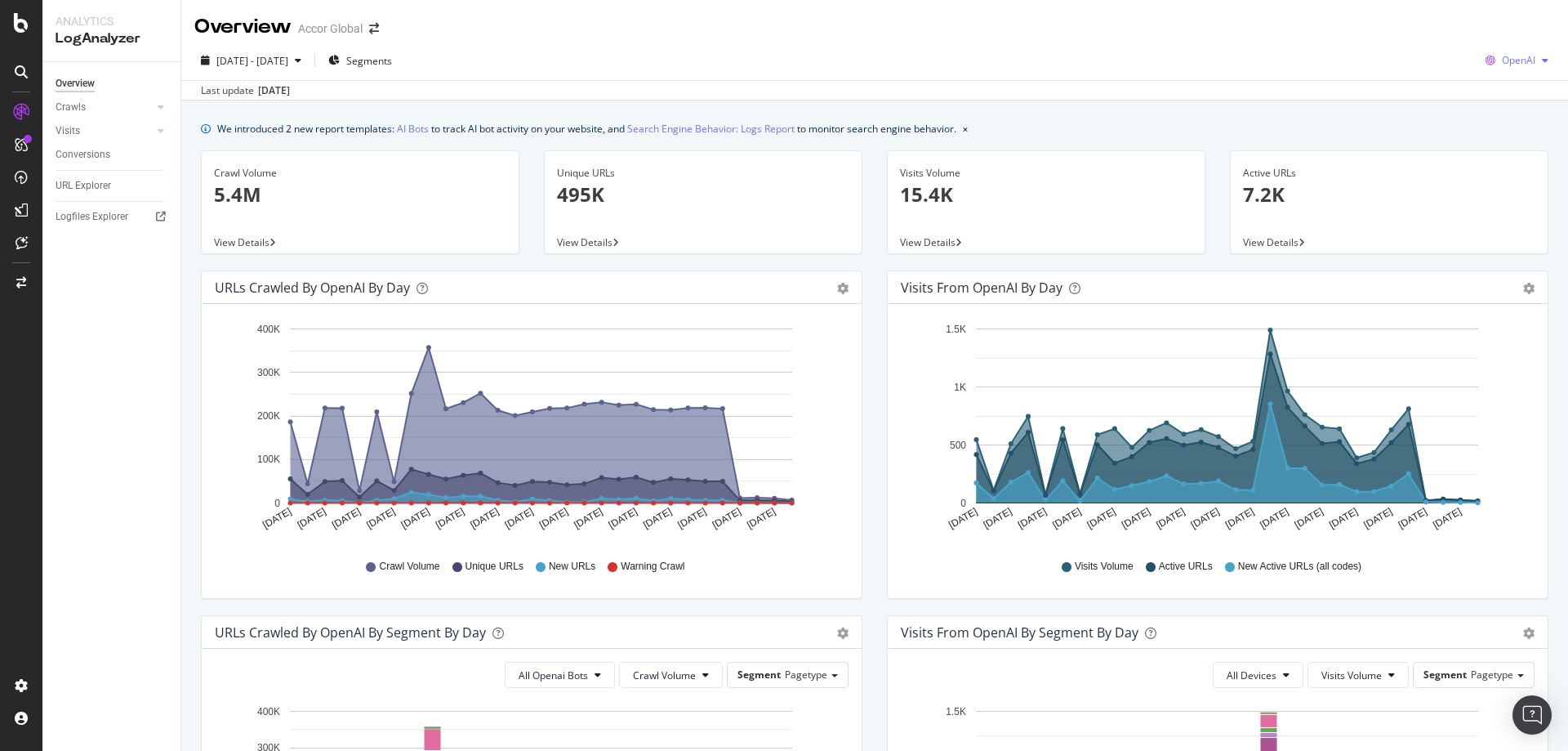
click at [1520, 62] on span "OpenAI" at bounding box center [1518, 59] width 34 height 13
click at [1498, 93] on span "Google" at bounding box center [1517, 92] width 60 height 14
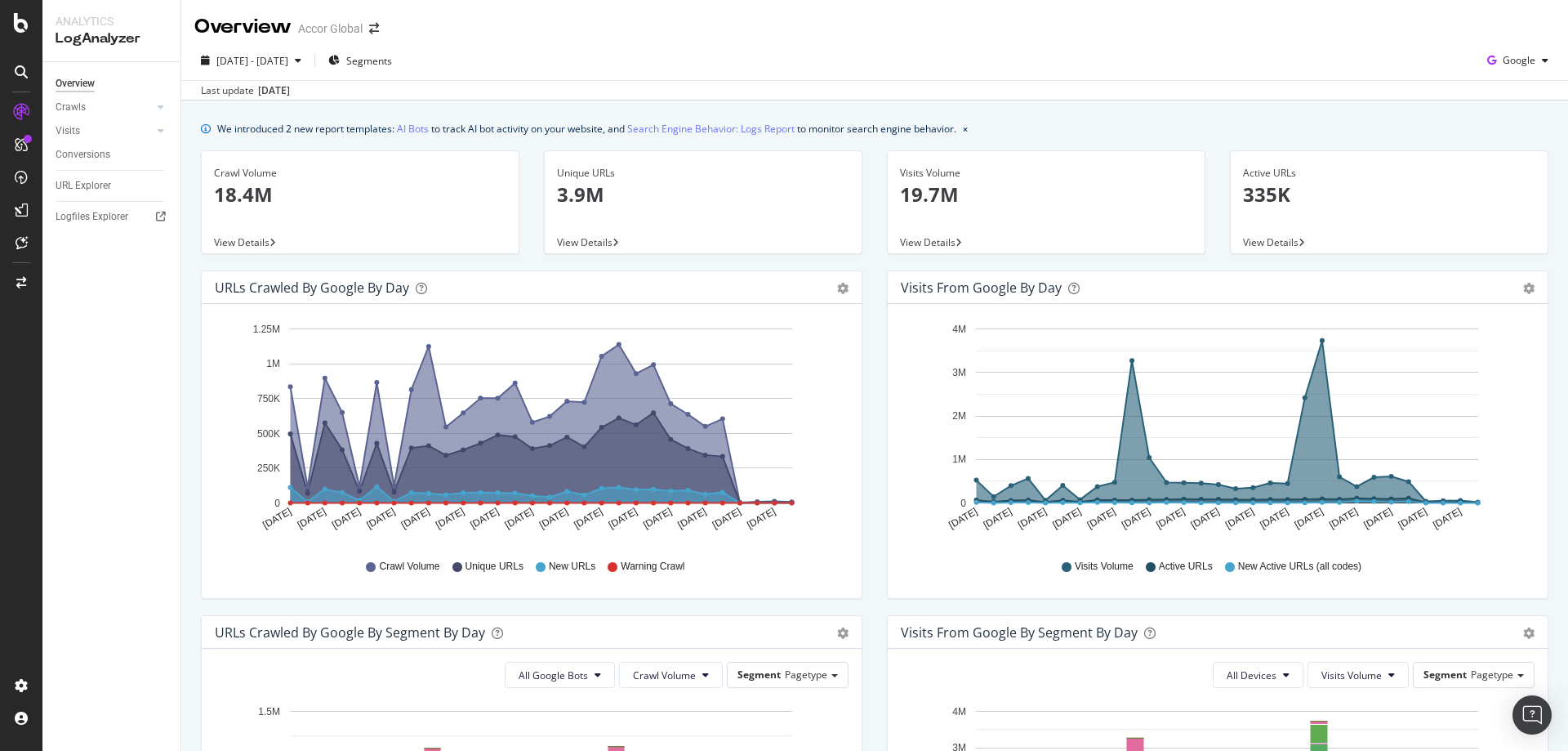
click at [909, 585] on div "Visits Volume Active URLs New Active URLs (all codes)" at bounding box center [1218, 566] width 618 height 36
click at [289, 60] on span "[DATE] - [DATE]" at bounding box center [252, 60] width 72 height 13
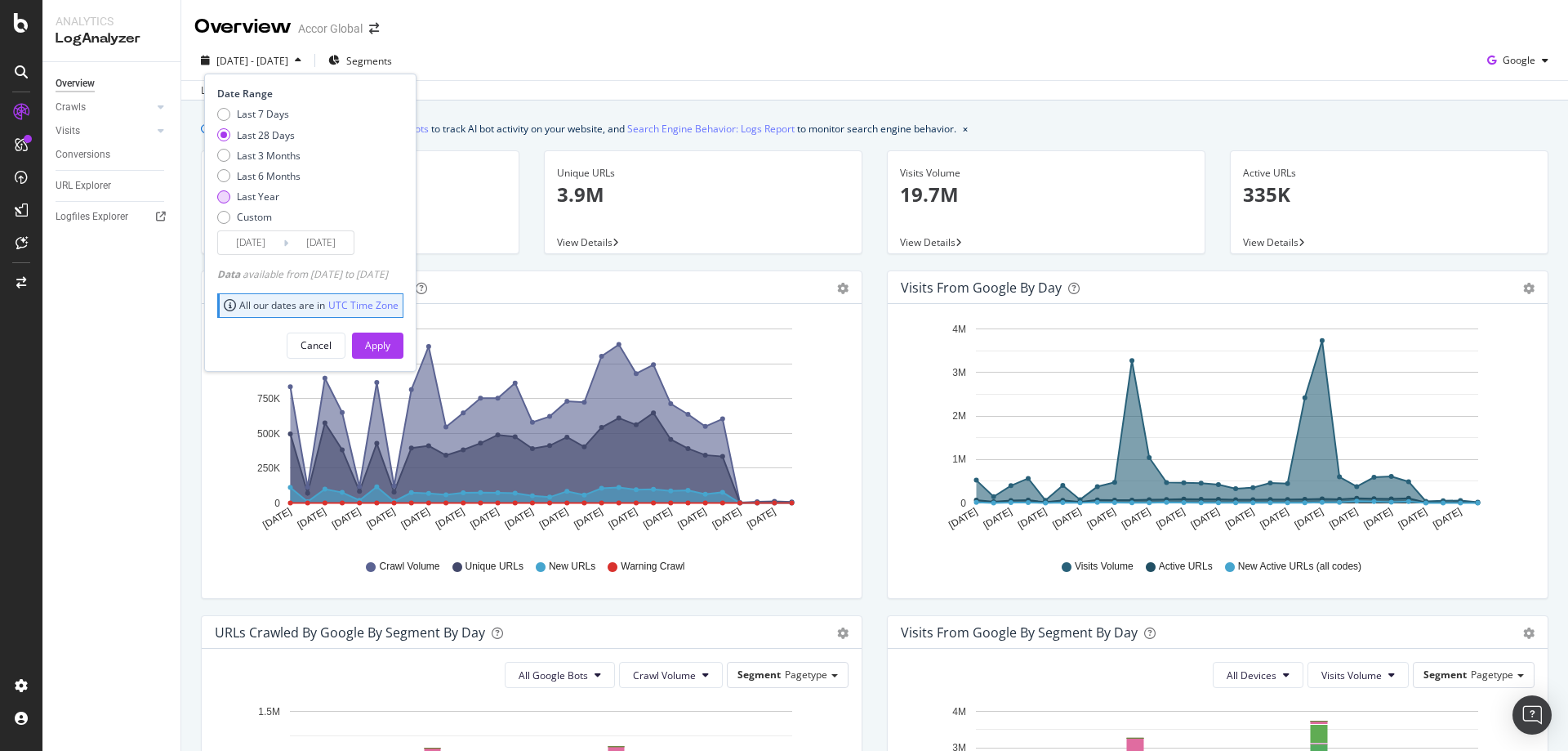
click at [258, 192] on div "Last Year" at bounding box center [258, 197] width 42 height 13
type input "[DATE]"
click at [390, 342] on div "Apply" at bounding box center [378, 345] width 25 height 13
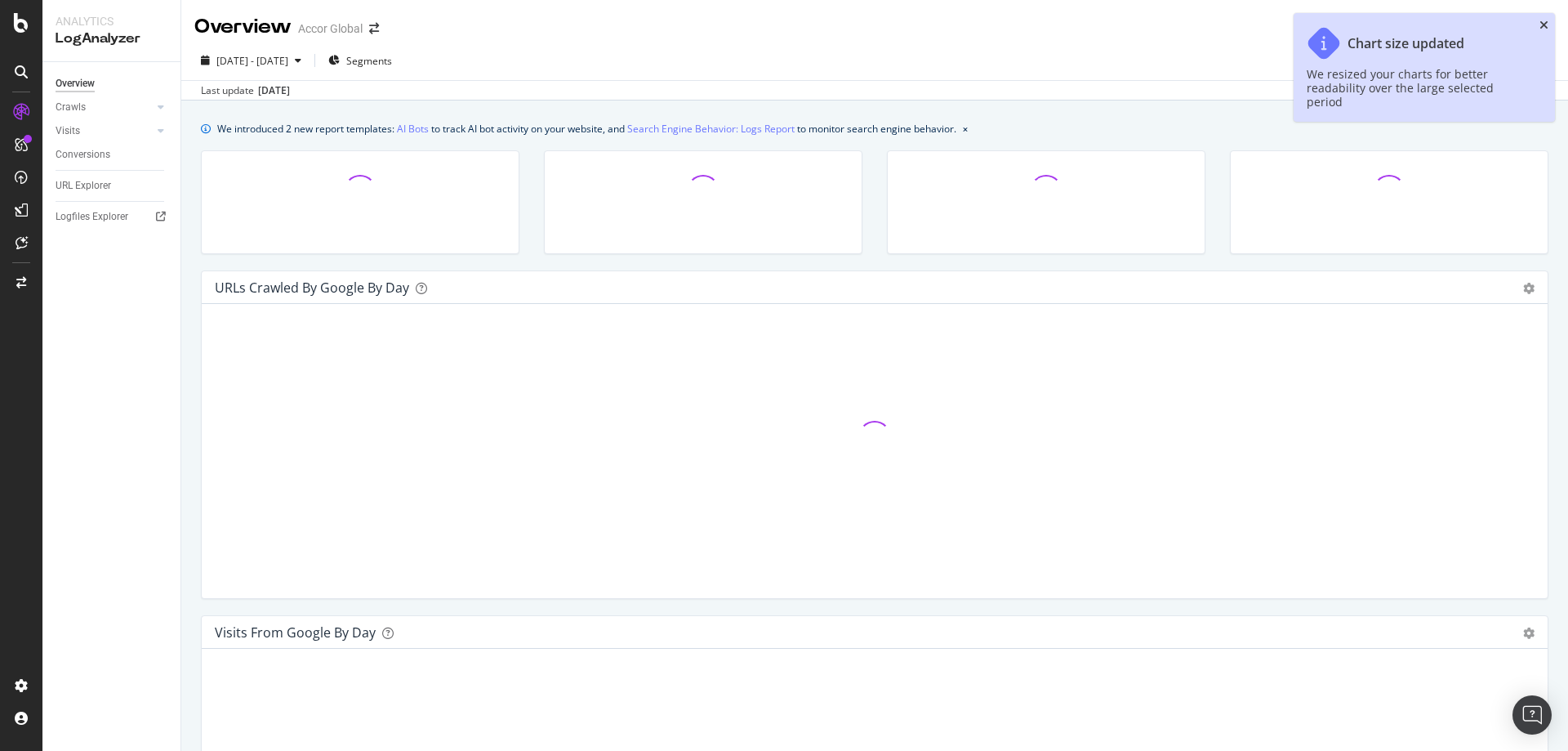
click at [1543, 25] on icon "close toast" at bounding box center [1543, 25] width 9 height 12
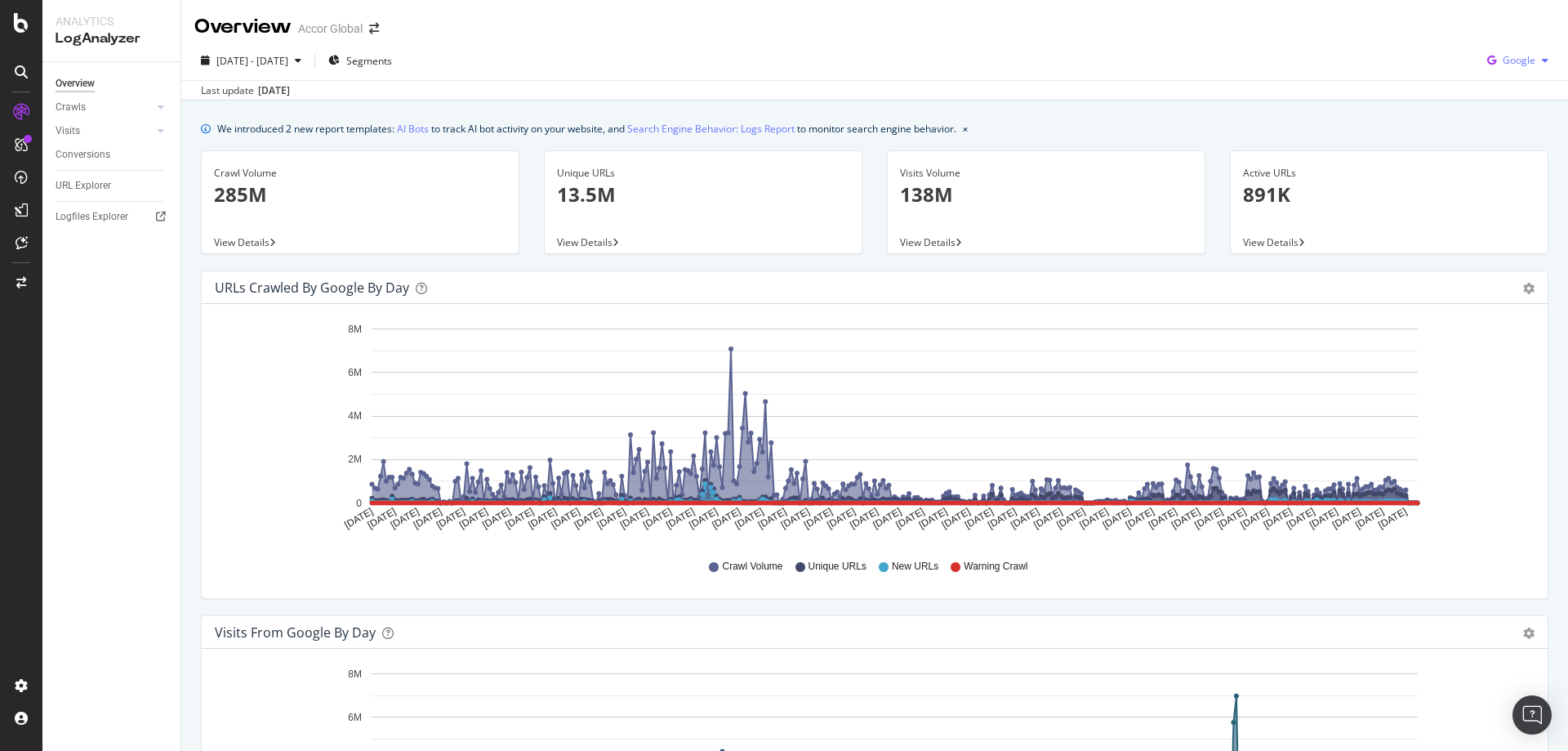
click at [1489, 47] on button "Google" at bounding box center [1517, 59] width 74 height 26
click at [1498, 151] on span "OpenAI" at bounding box center [1518, 153] width 60 height 14
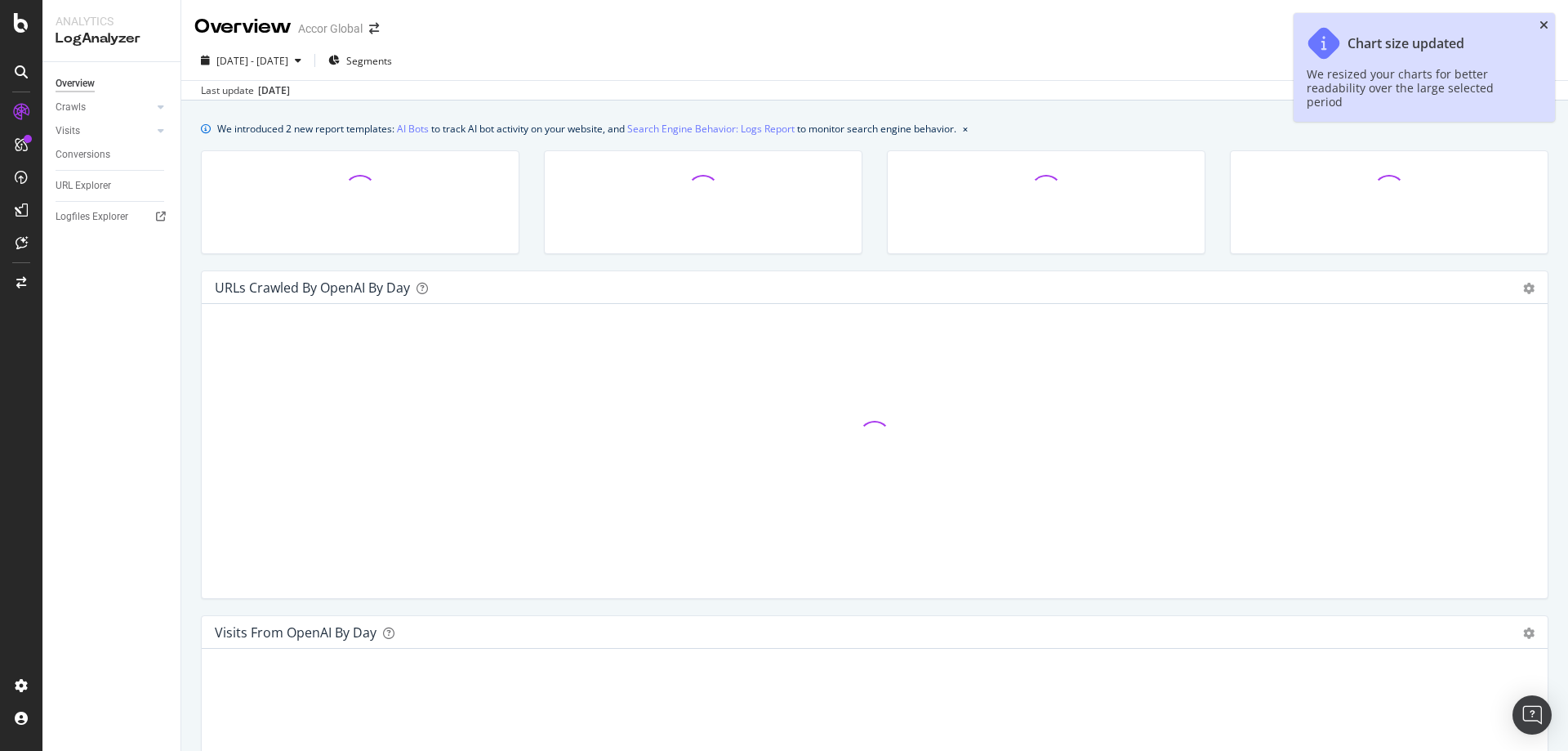
click at [1547, 25] on icon "close toast" at bounding box center [1543, 25] width 9 height 12
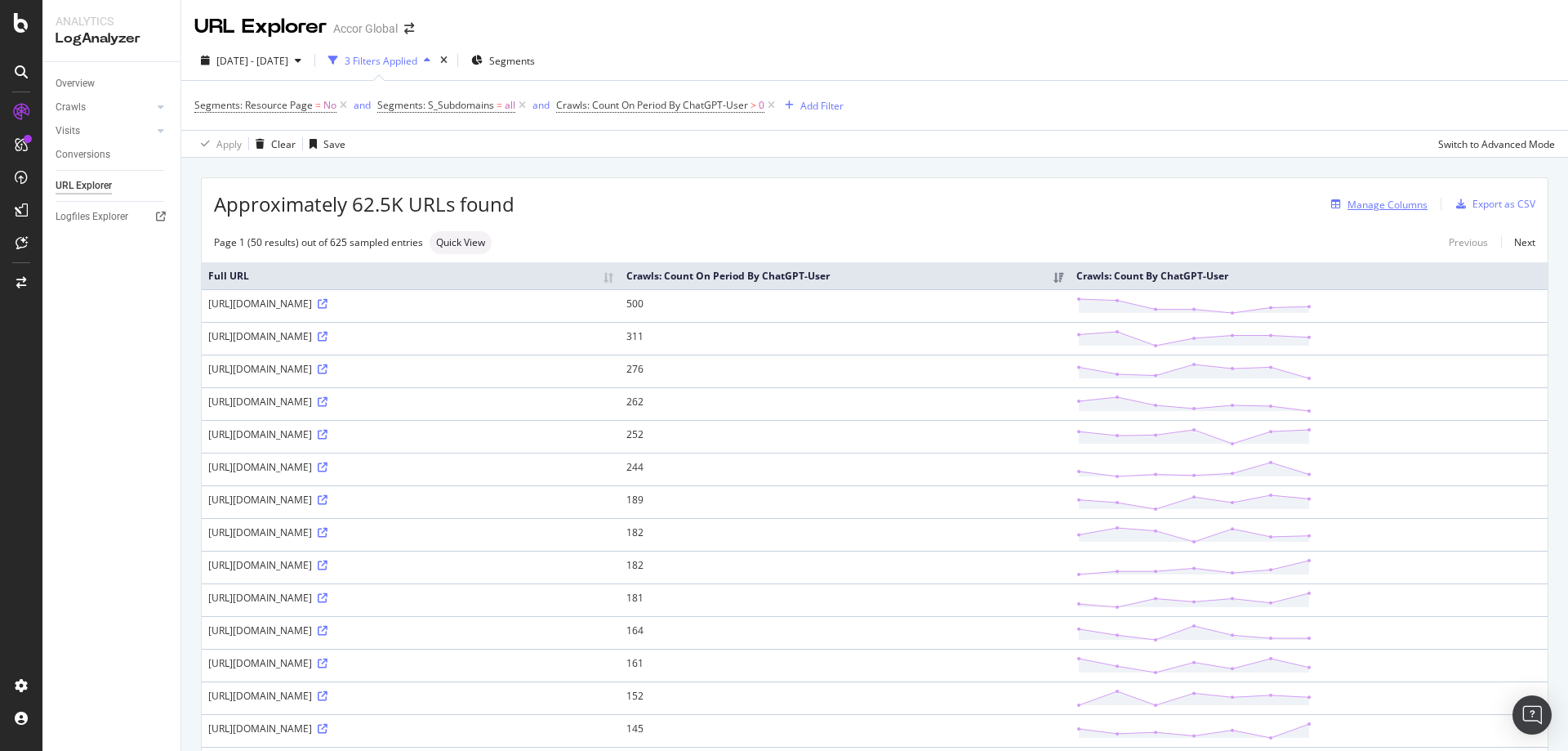
click at [1357, 203] on div "Manage Columns" at bounding box center [1387, 204] width 80 height 13
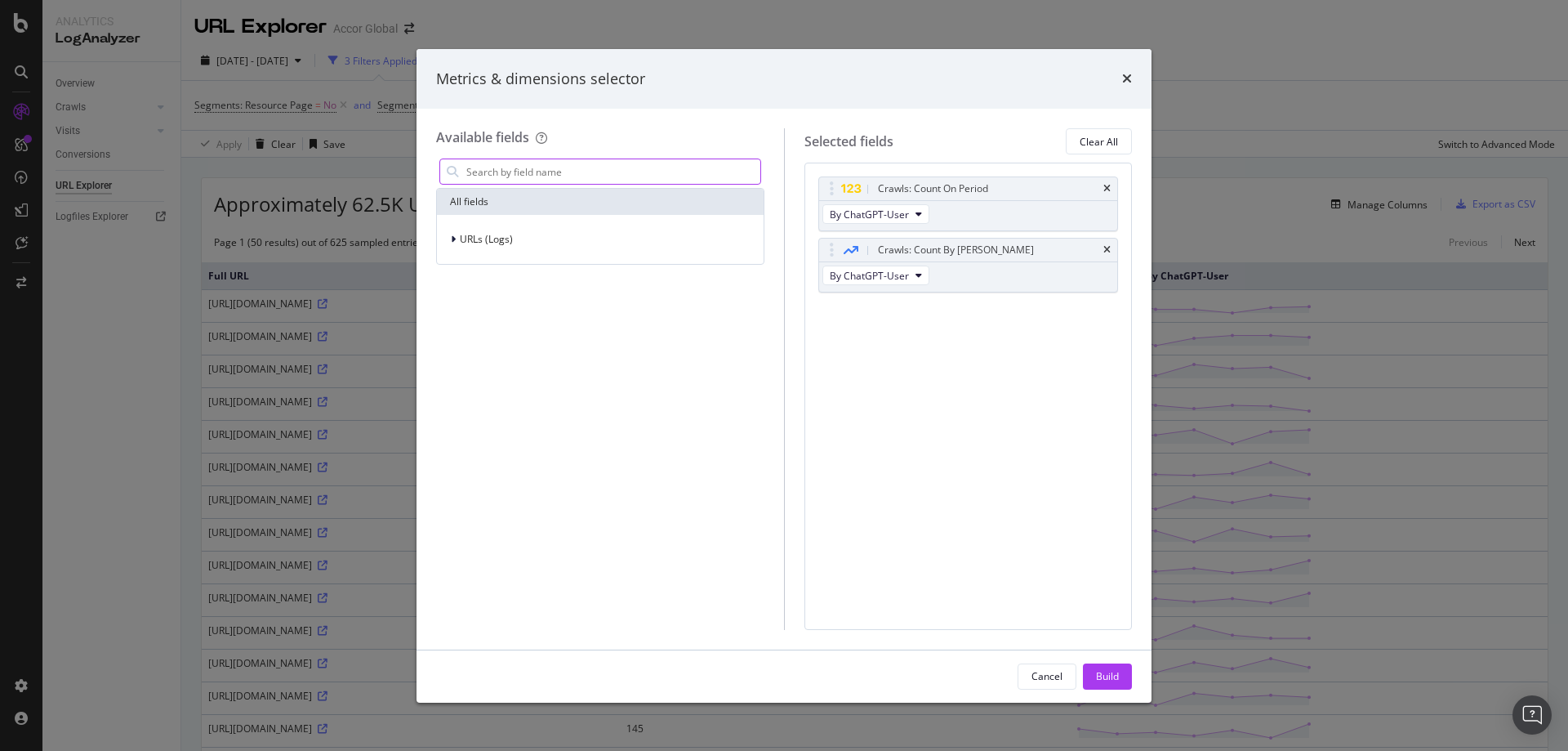
click at [630, 182] on input "modal" at bounding box center [613, 172] width 295 height 25
click at [575, 235] on div "URLs (Logs)" at bounding box center [600, 240] width 320 height 23
click at [582, 171] on input "modal" at bounding box center [613, 172] width 295 height 25
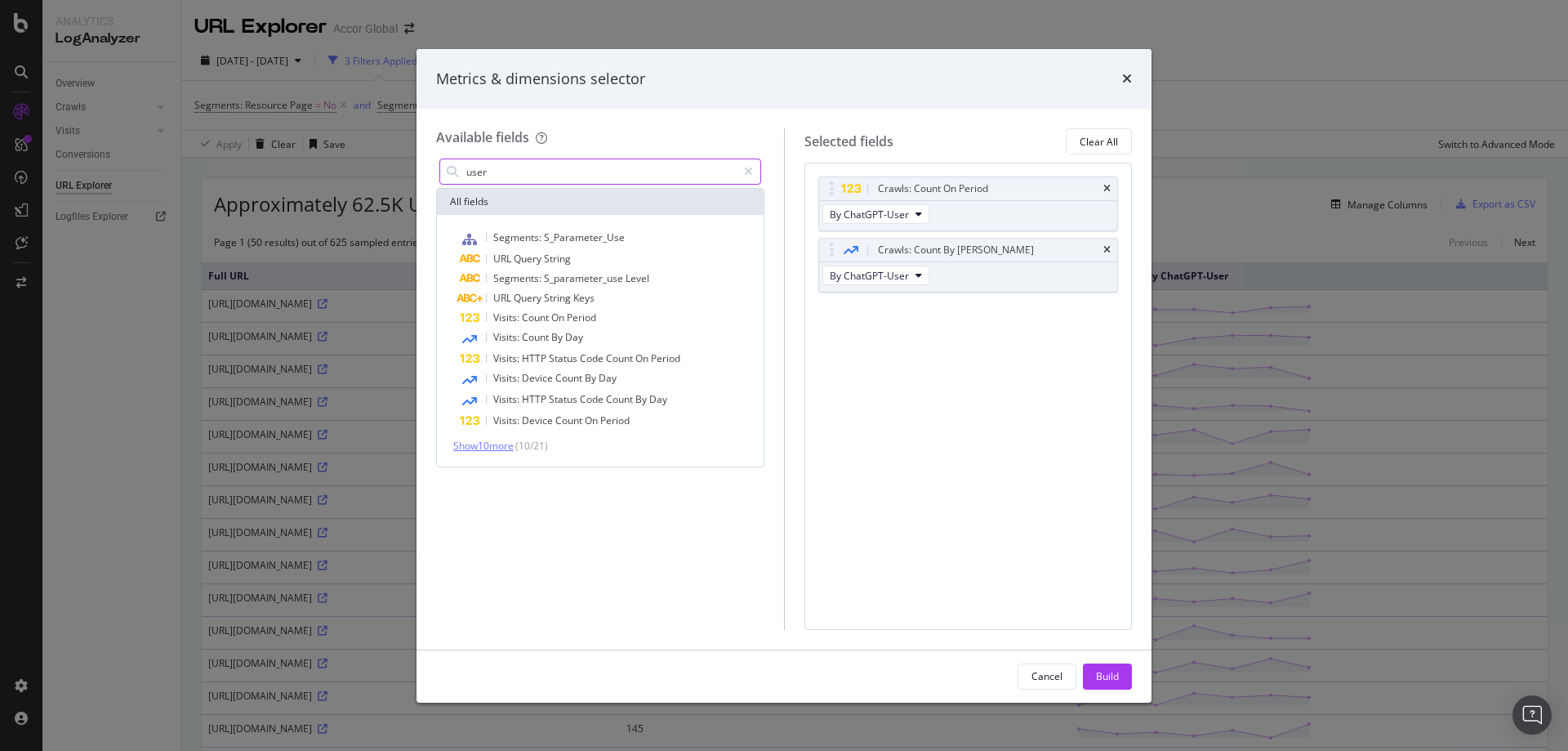
type input "user"
click at [508, 452] on span "Show 10 more" at bounding box center [483, 445] width 60 height 13
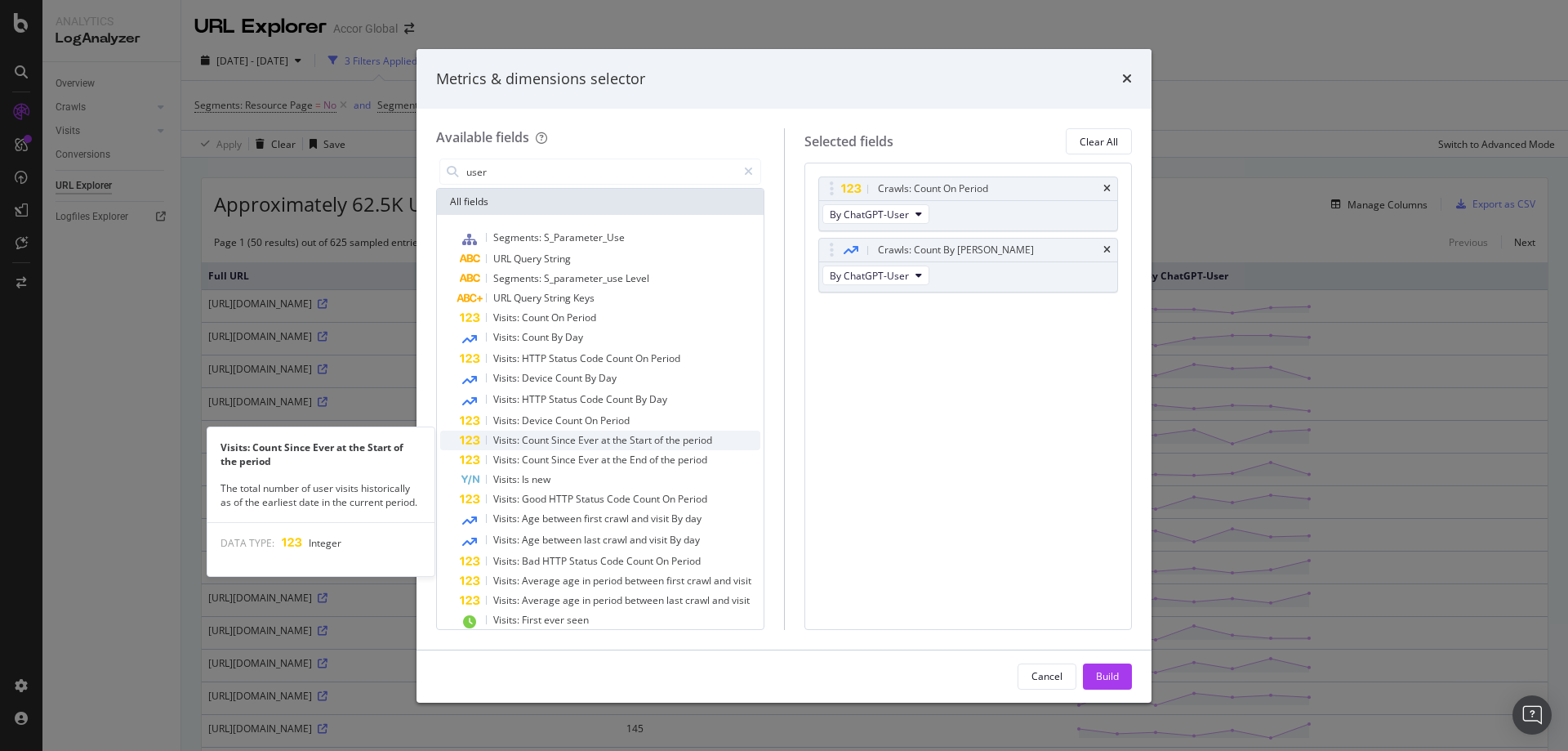
scroll to position [38, 0]
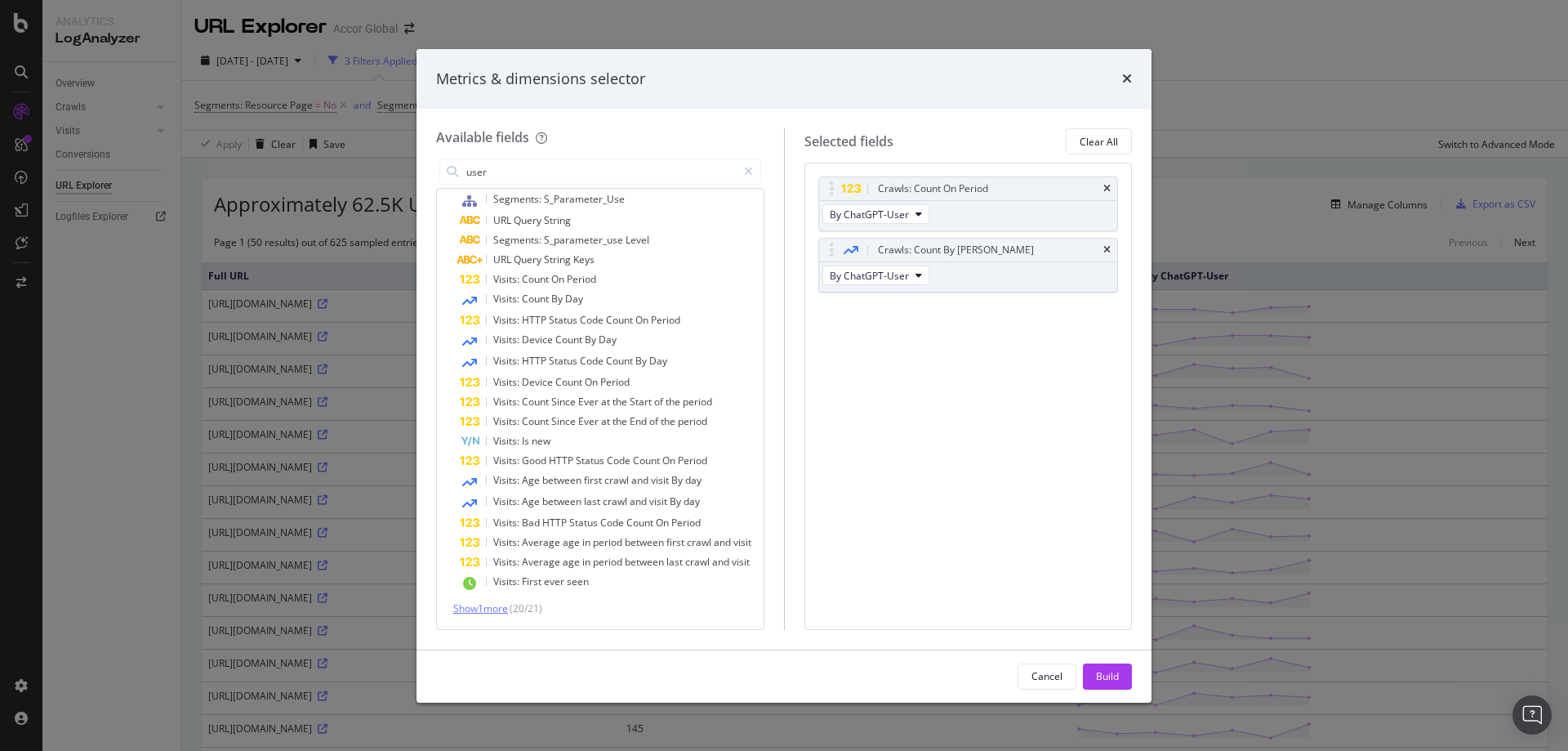
click at [497, 614] on span "Show 1 more" at bounding box center [480, 608] width 55 height 13
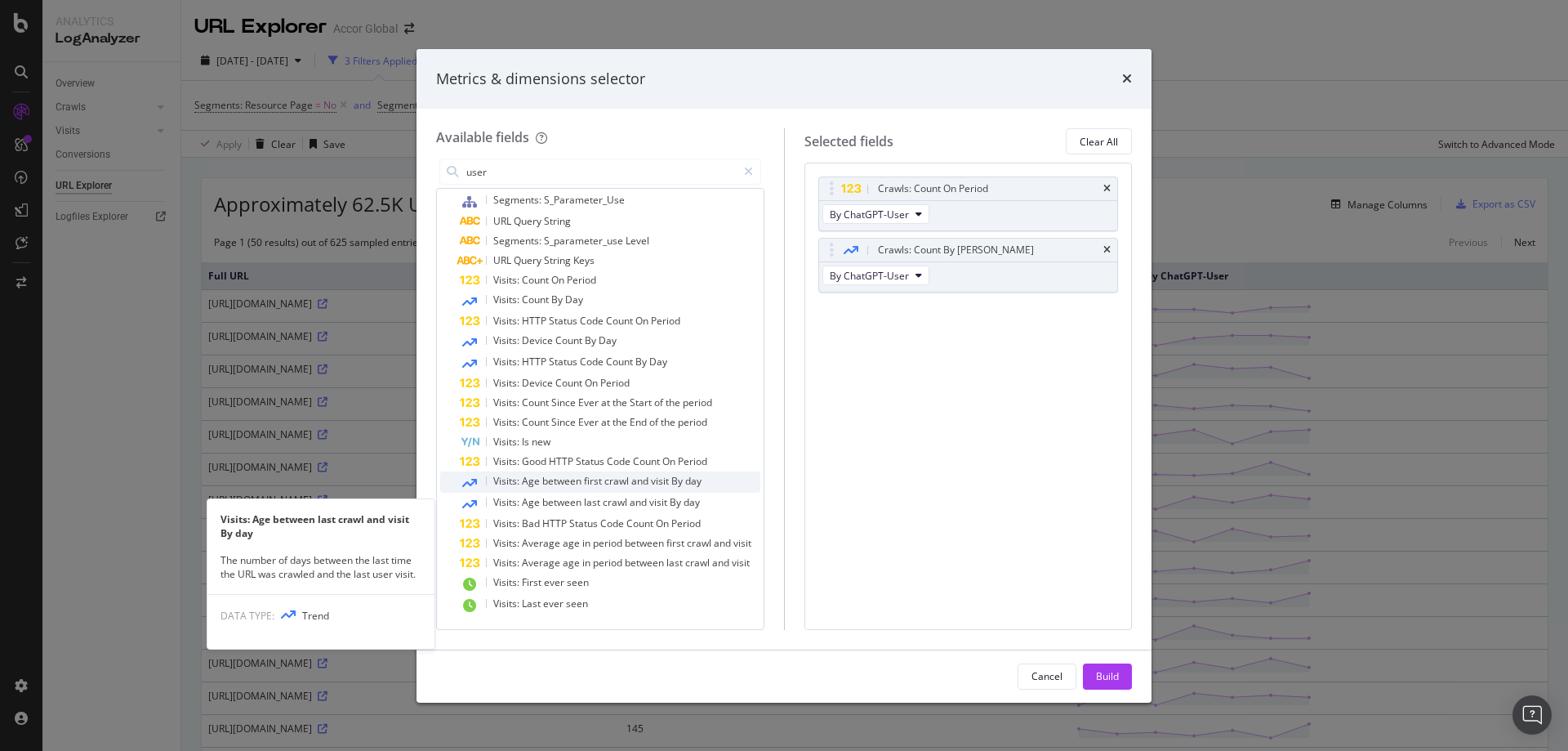
scroll to position [0, 0]
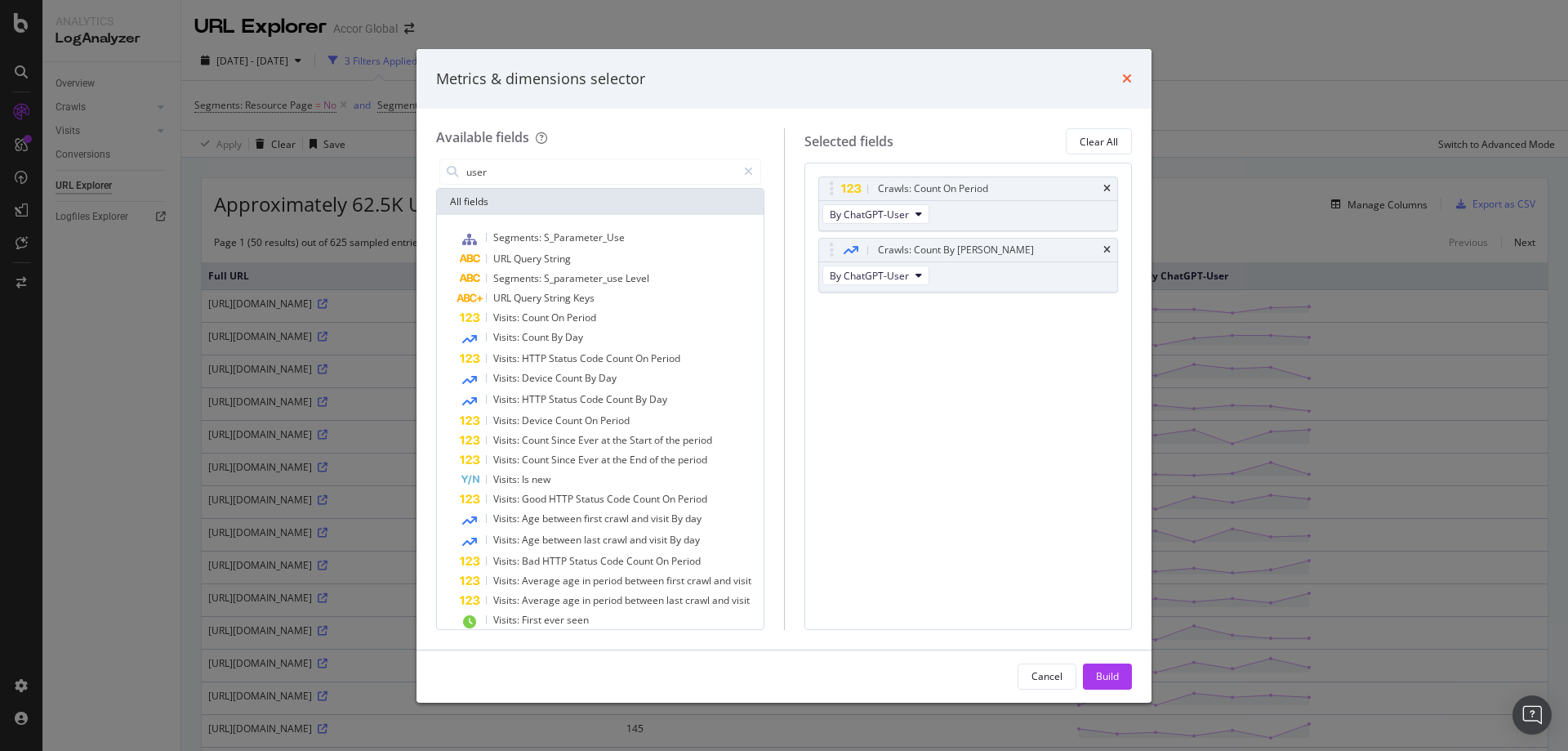
click at [1123, 74] on icon "times" at bounding box center [1127, 79] width 10 height 13
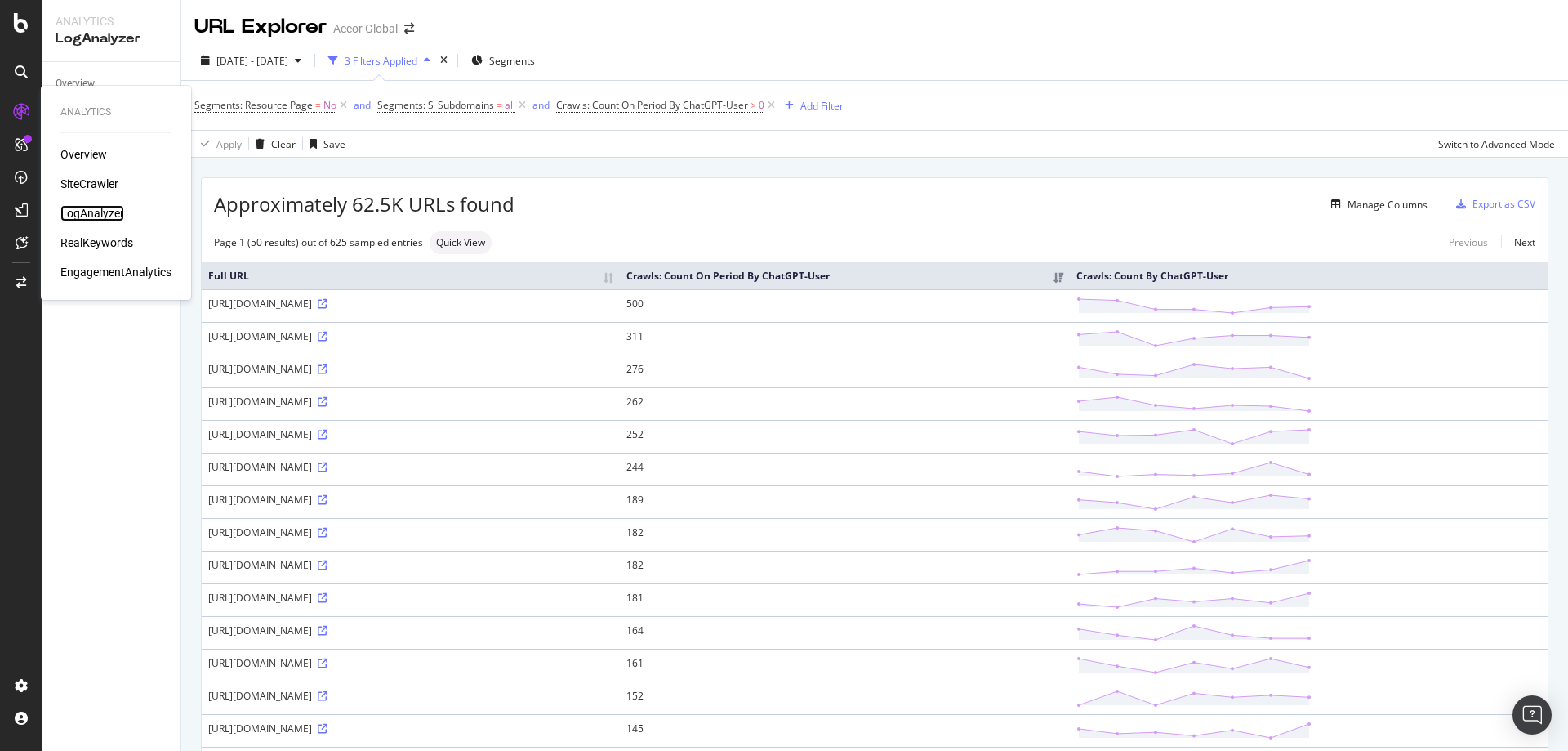
click at [94, 212] on div "LogAnalyzer" at bounding box center [92, 213] width 63 height 16
